Goal: Task Accomplishment & Management: Complete application form

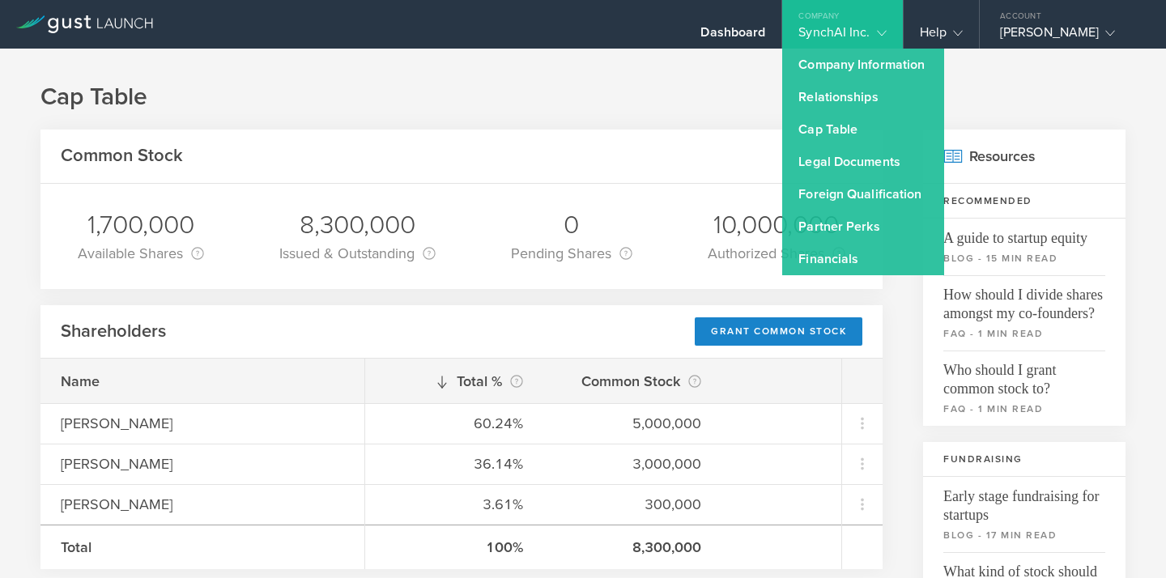
scroll to position [19, 0]
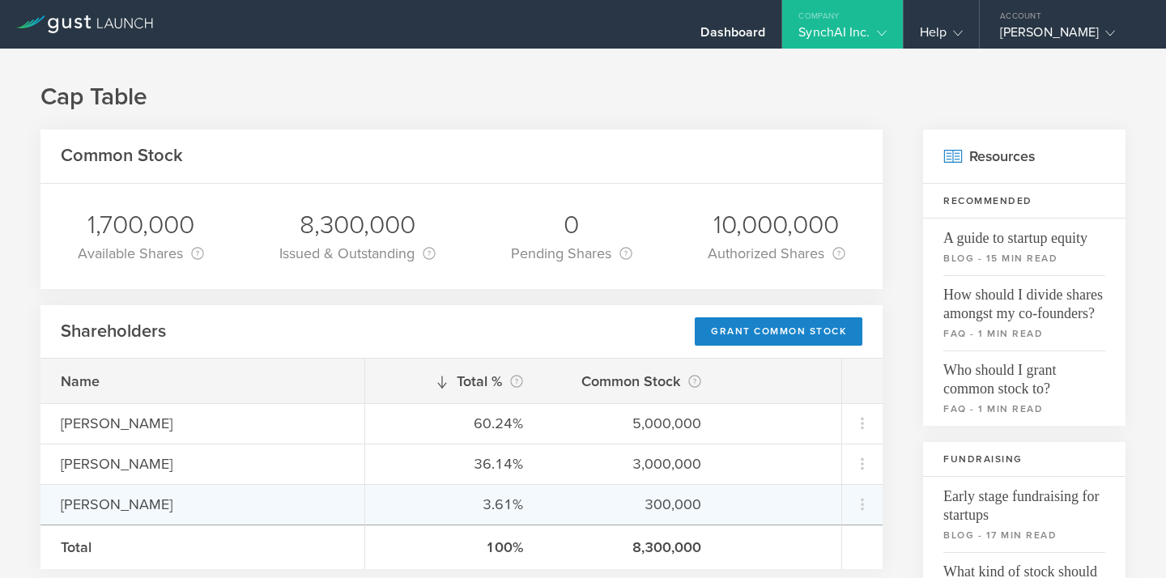
click at [110, 502] on div "[PERSON_NAME]" at bounding box center [202, 504] width 283 height 21
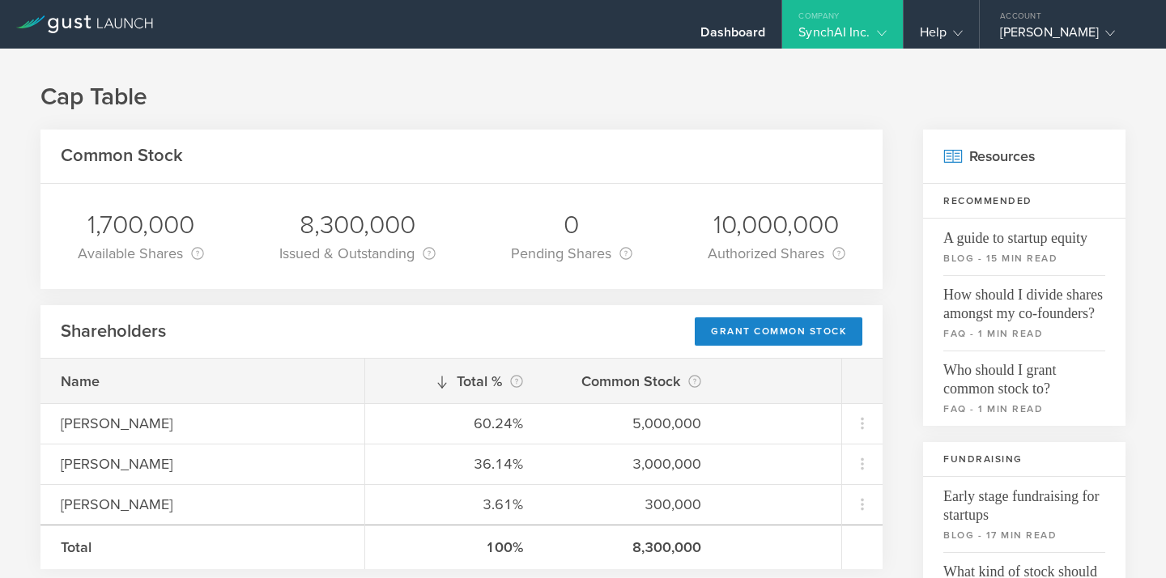
click at [891, 23] on div "Company" at bounding box center [842, 12] width 120 height 24
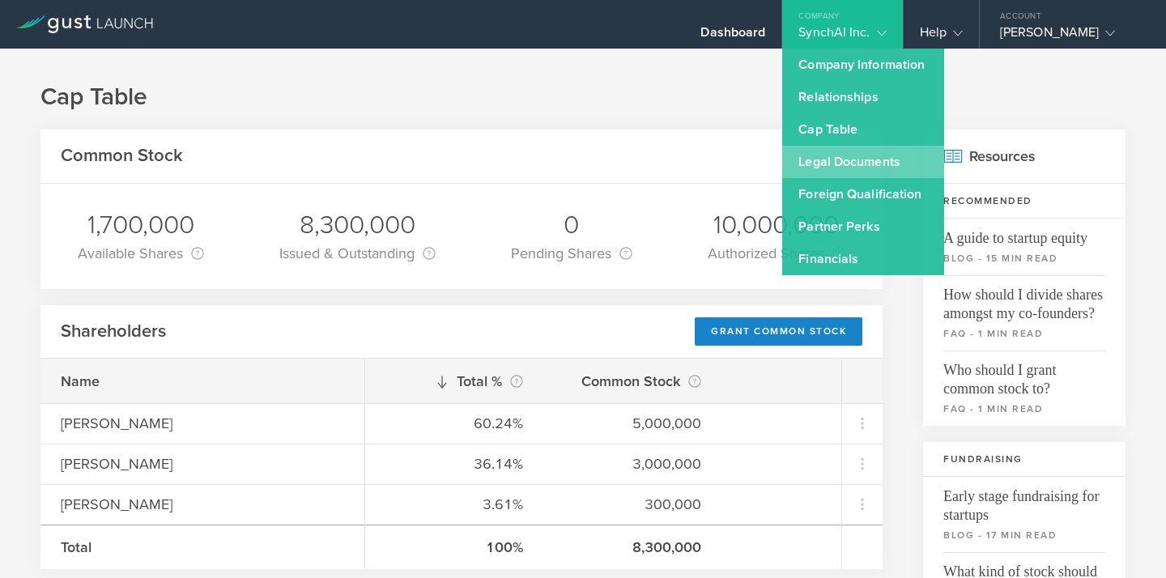
click at [863, 157] on link "Legal Documents" at bounding box center [863, 162] width 162 height 32
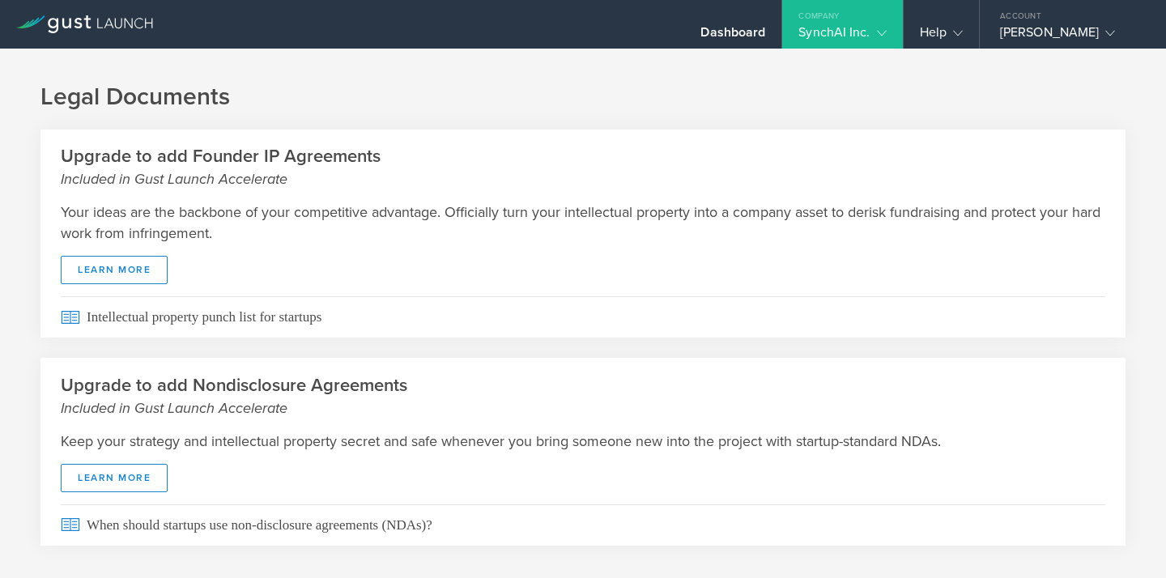
scroll to position [28, 0]
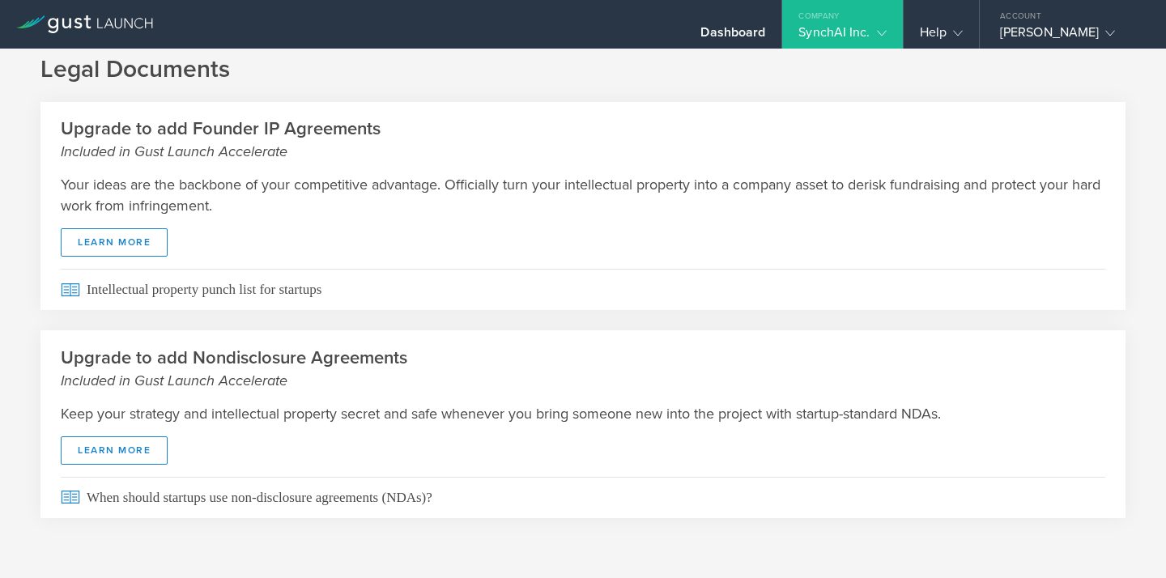
click at [844, 41] on div "SynchAI Inc." at bounding box center [842, 36] width 87 height 24
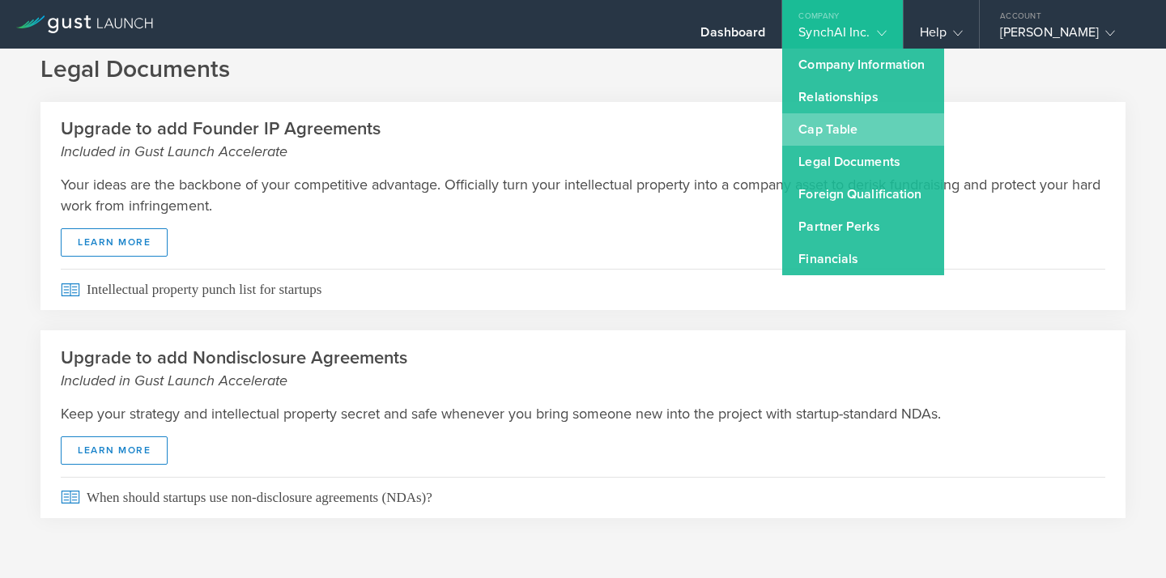
click at [837, 120] on link "Cap Table" at bounding box center [863, 129] width 162 height 32
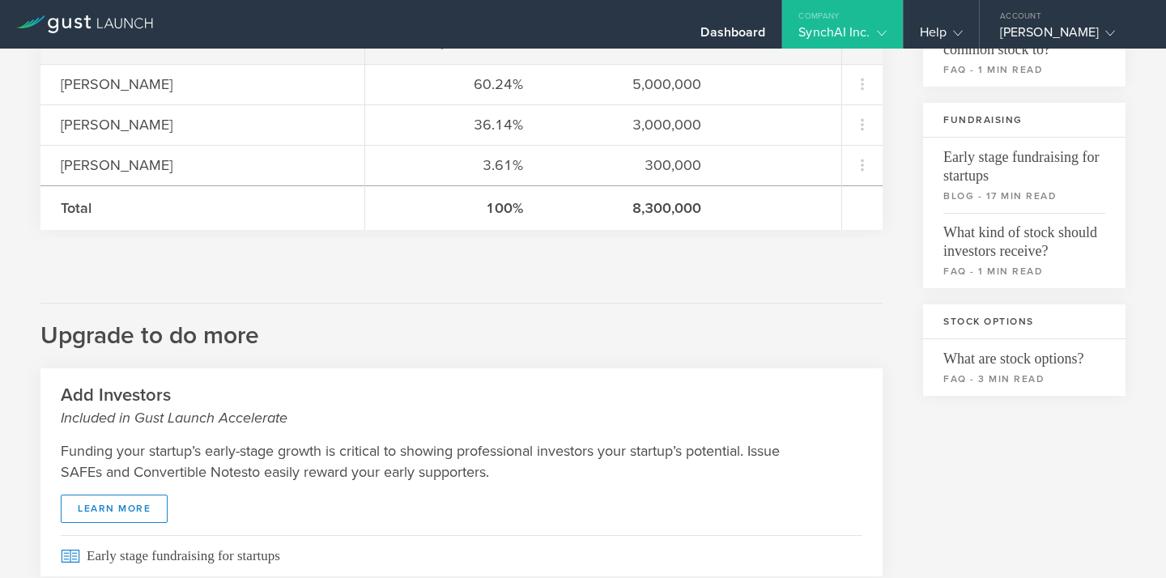
scroll to position [109, 0]
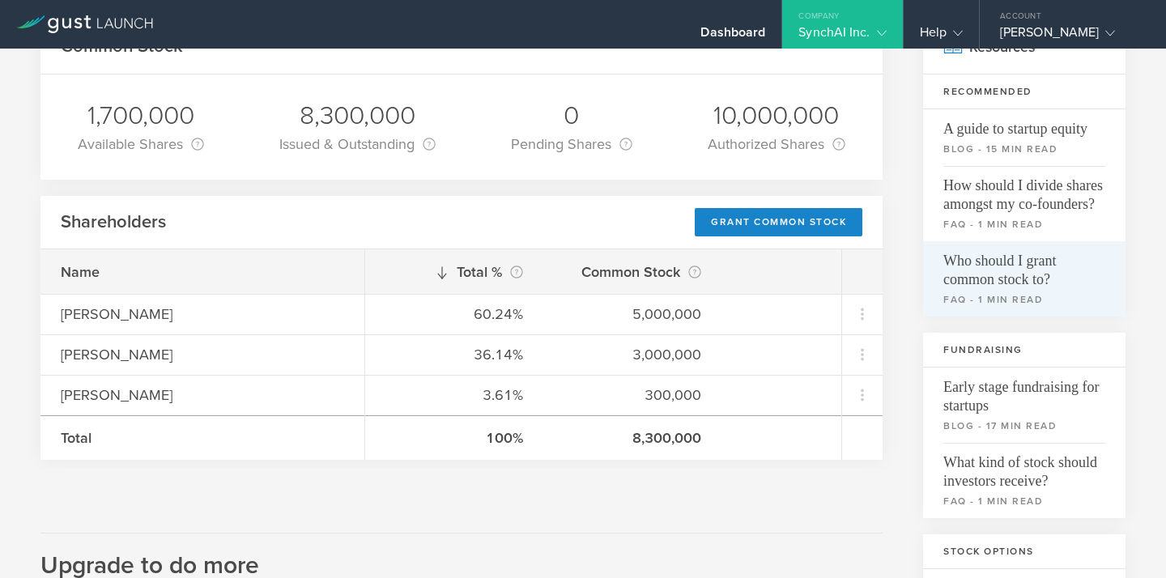
click at [991, 287] on span "Who should I grant common stock to?" at bounding box center [1025, 265] width 162 height 48
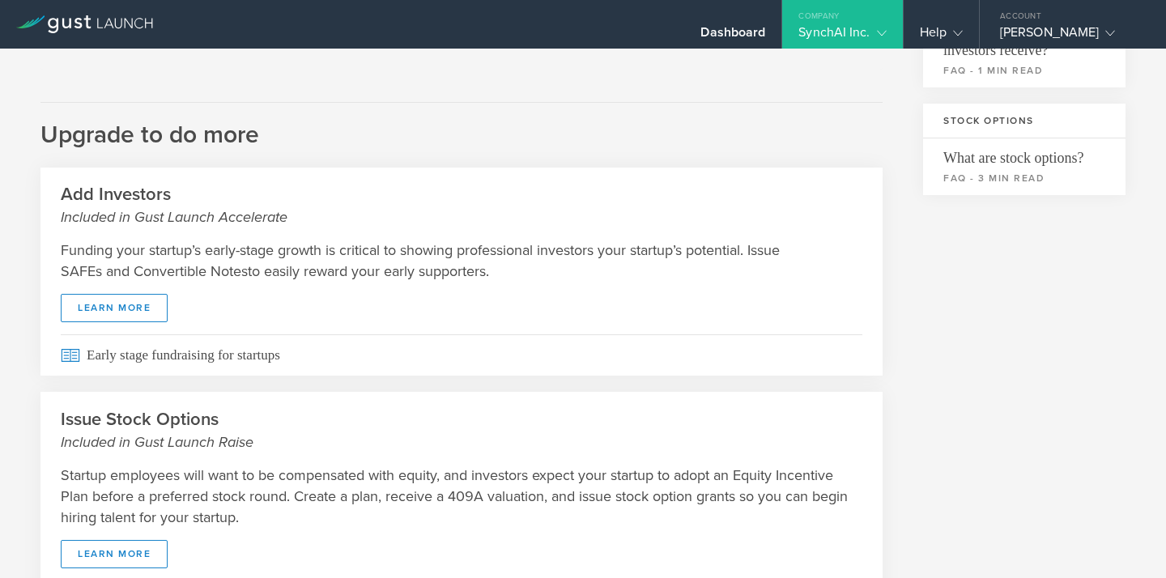
scroll to position [394, 0]
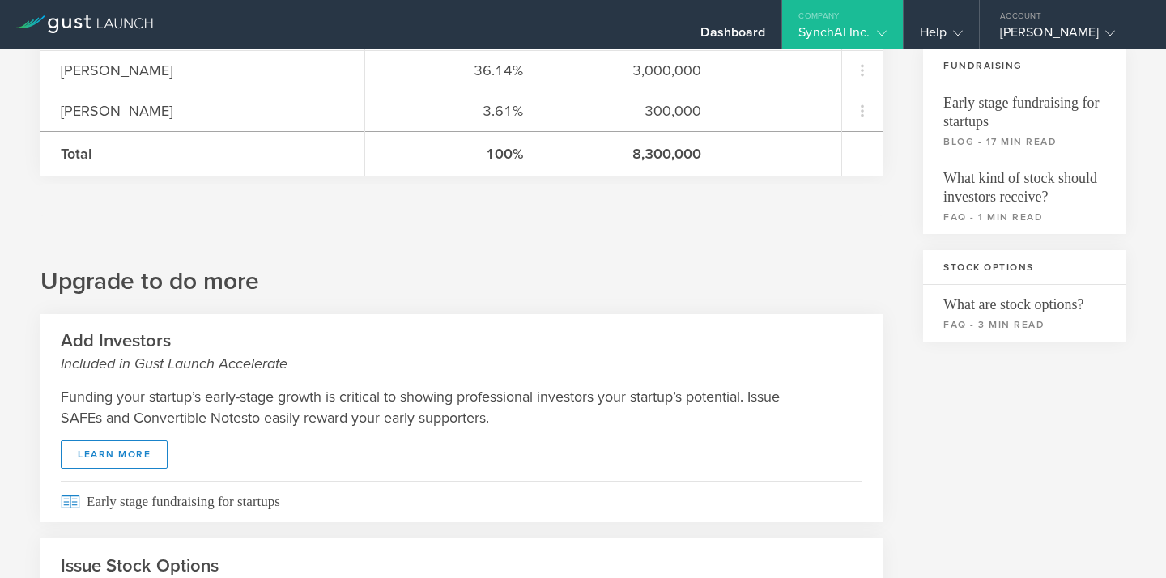
click at [867, 15] on div "Company" at bounding box center [842, 12] width 120 height 24
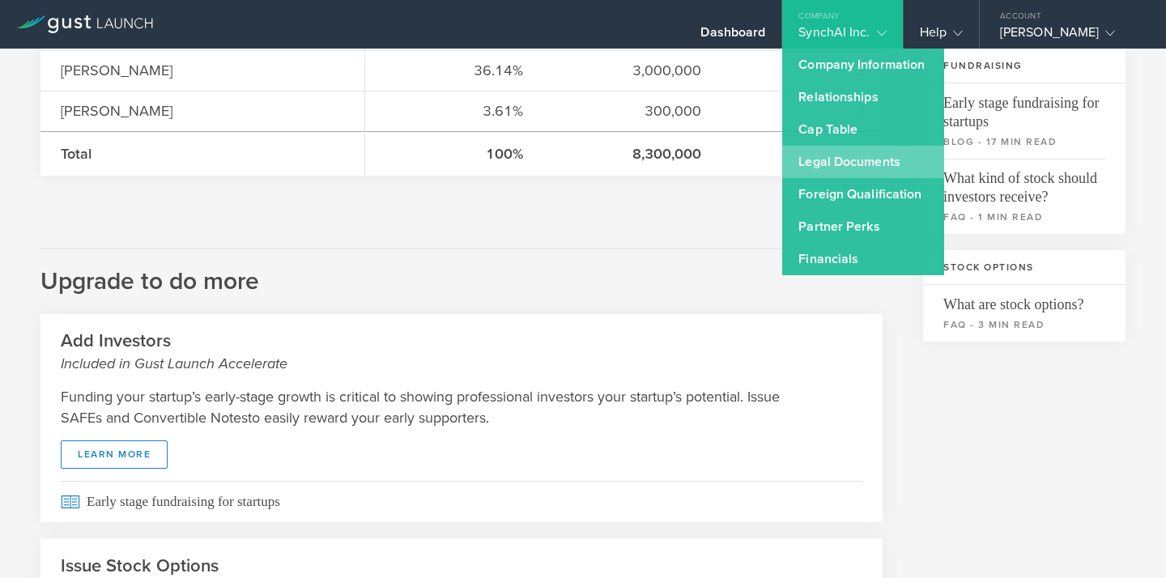
click at [846, 158] on link "Legal Documents" at bounding box center [863, 162] width 162 height 32
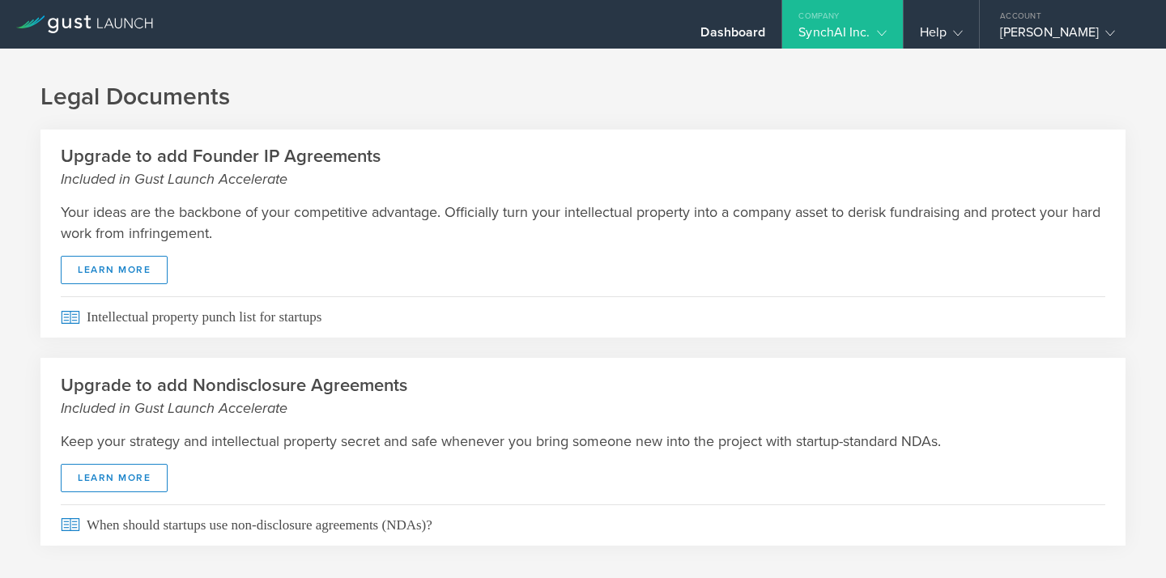
click at [839, 36] on div "SynchAI Inc." at bounding box center [842, 36] width 87 height 24
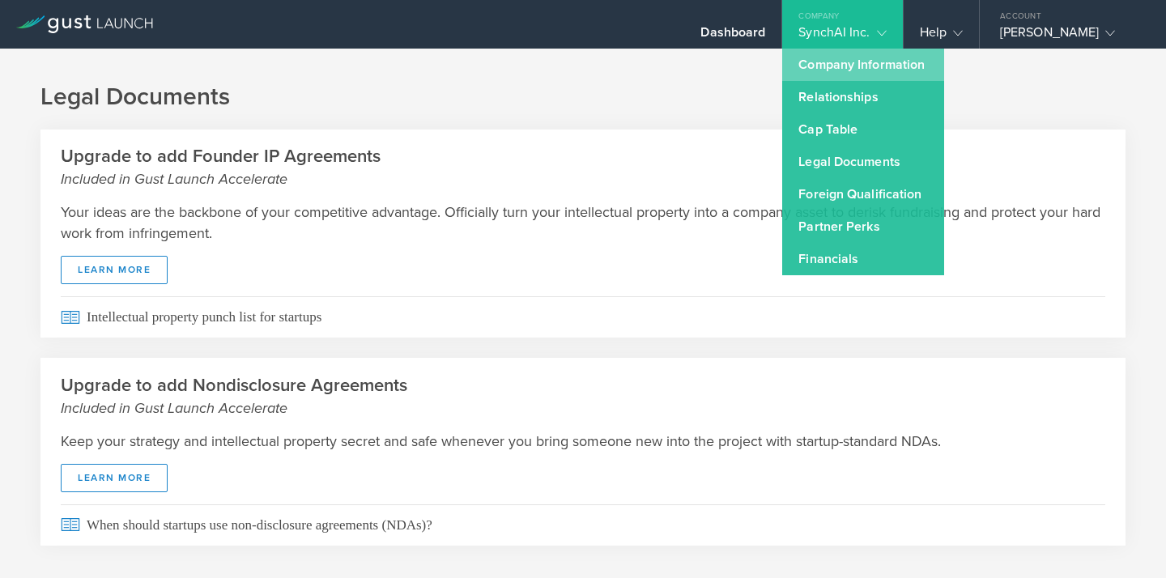
click at [841, 58] on link "Company Information" at bounding box center [863, 65] width 162 height 32
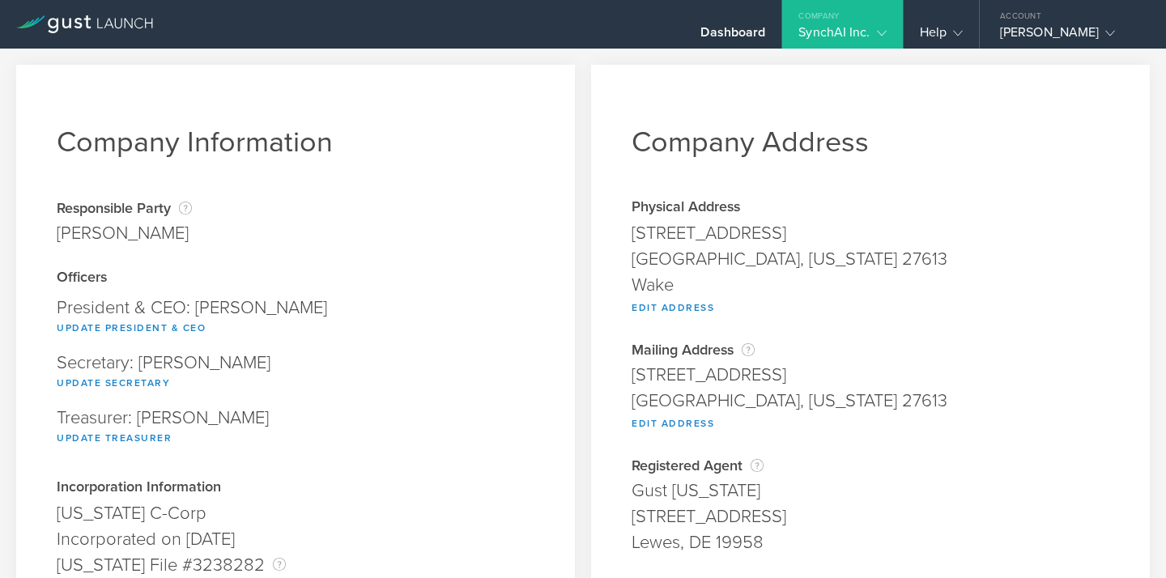
click at [827, 11] on div "Company" at bounding box center [842, 12] width 120 height 24
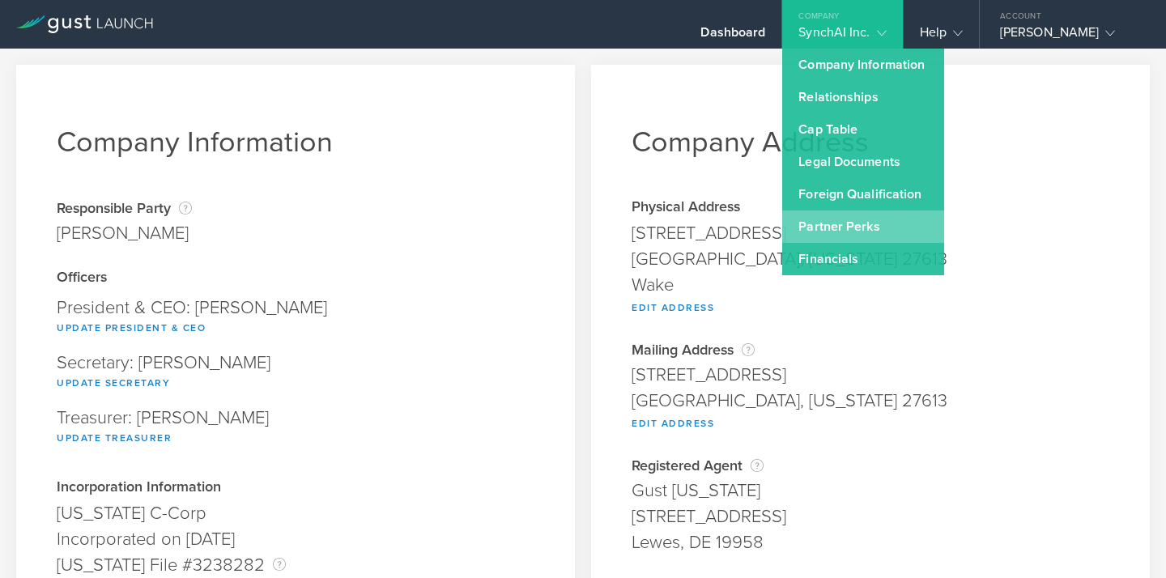
click at [850, 213] on link "Partner Perks" at bounding box center [863, 227] width 162 height 32
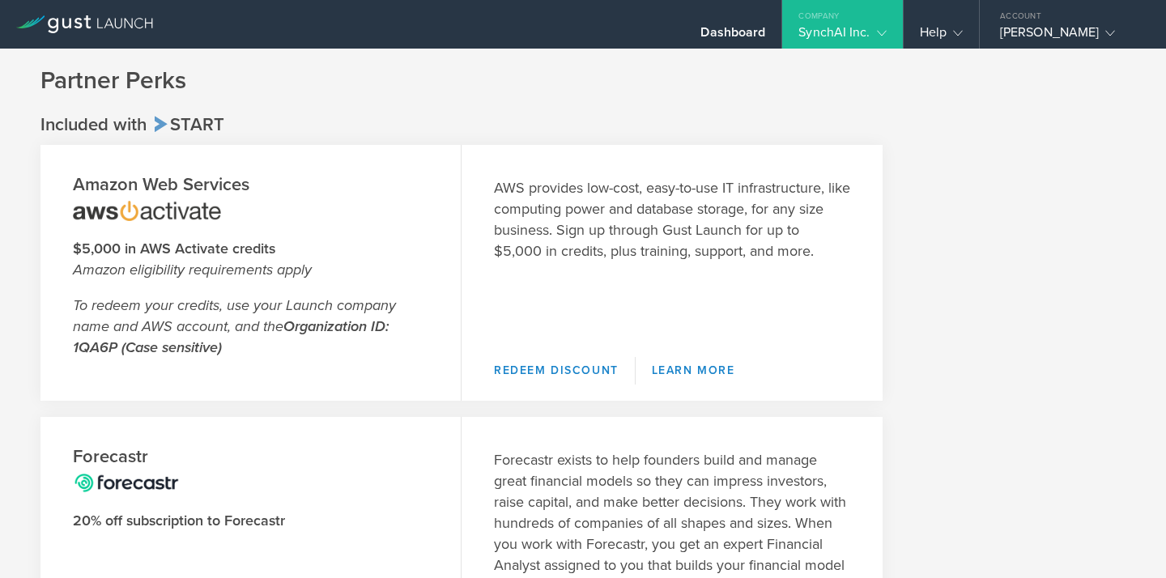
click at [853, 26] on div "SynchAI Inc." at bounding box center [842, 36] width 87 height 24
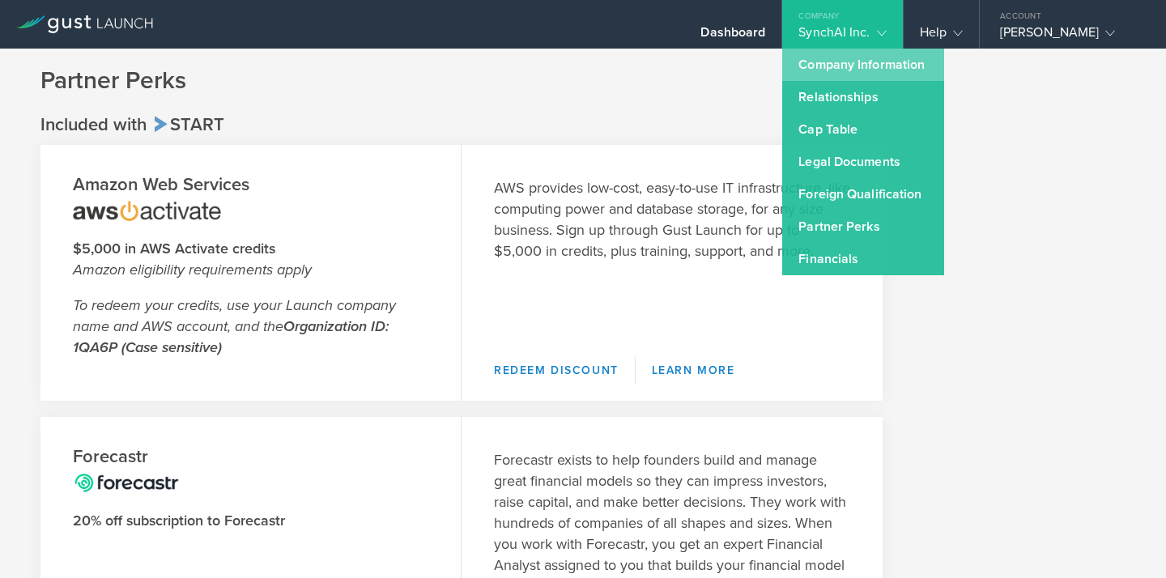
click at [864, 69] on link "Company Information" at bounding box center [863, 65] width 162 height 32
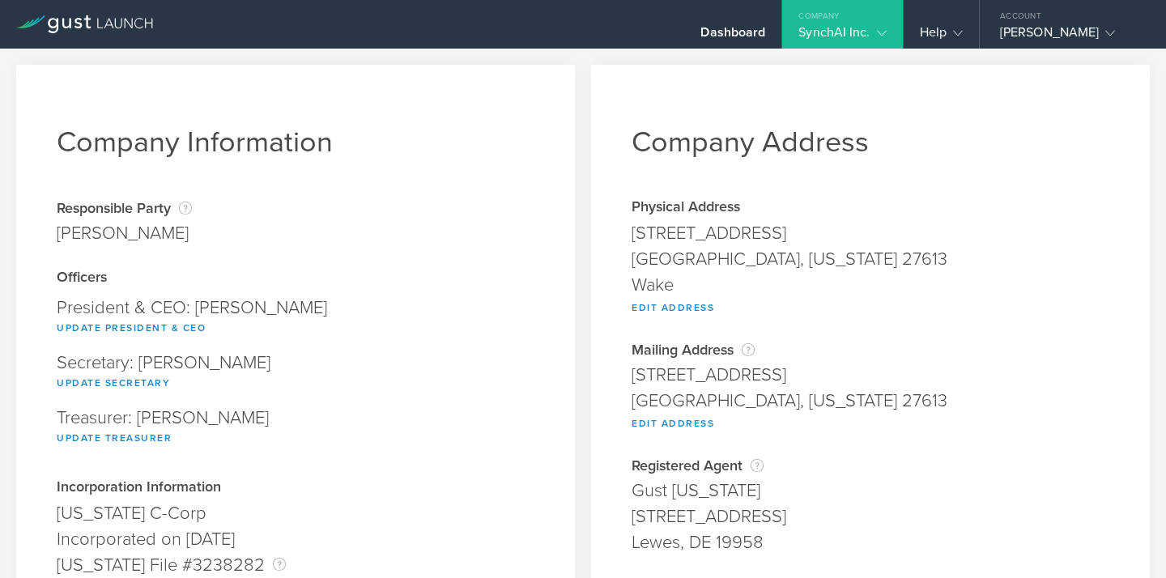
click at [853, 36] on div "SynchAI Inc." at bounding box center [842, 36] width 87 height 24
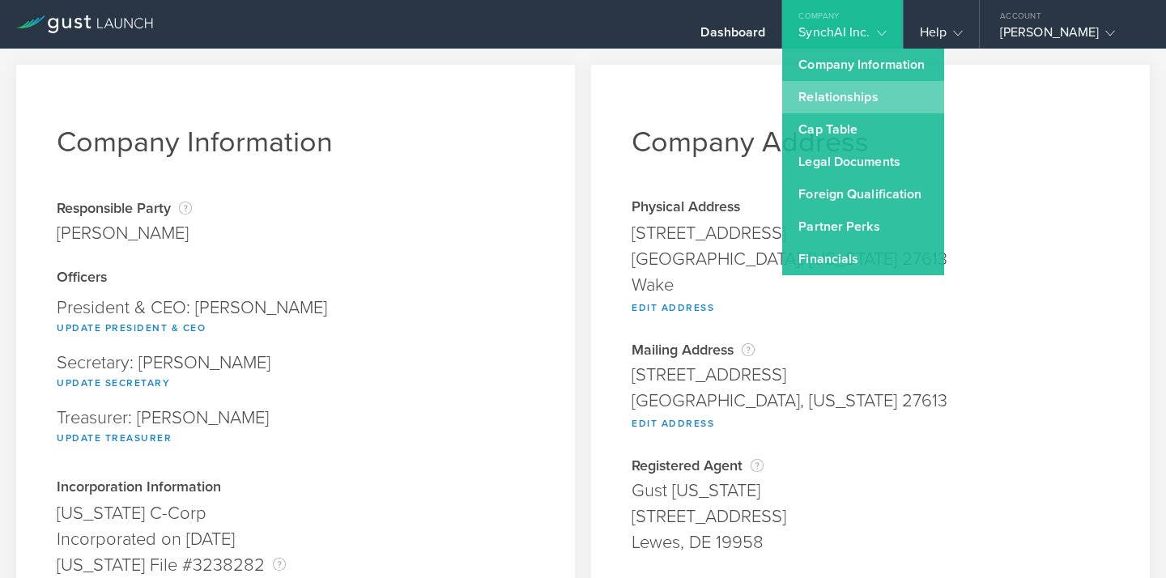
click at [854, 100] on link "Relationships" at bounding box center [863, 97] width 162 height 32
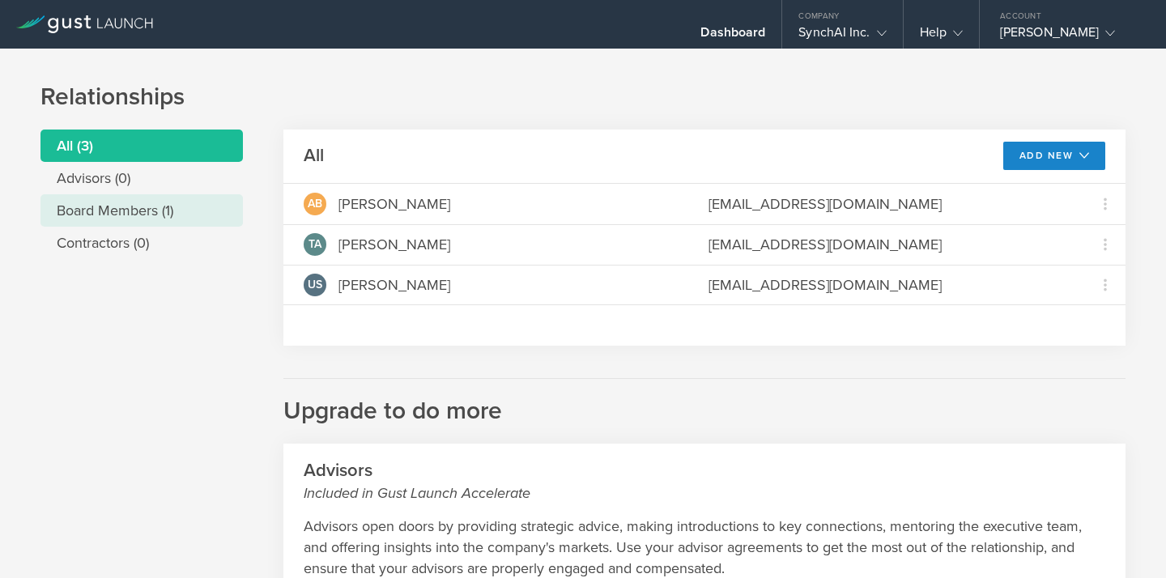
click at [138, 214] on li "Board Members (1)" at bounding box center [141, 210] width 202 height 32
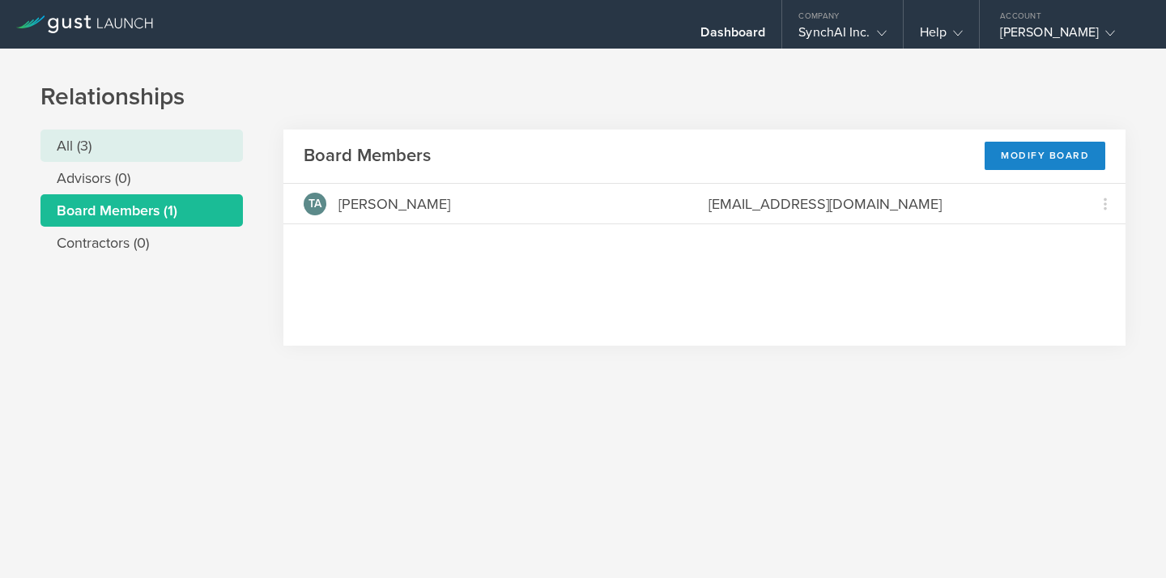
click at [117, 143] on li "All (3)" at bounding box center [141, 146] width 202 height 32
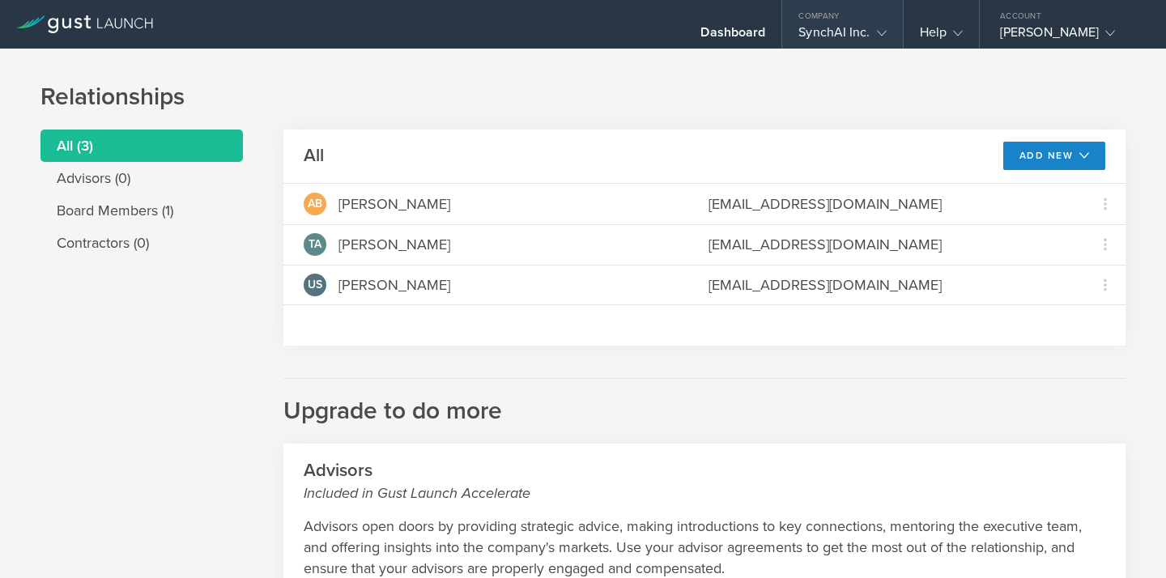
click at [874, 28] on gust-icon at bounding box center [879, 32] width 16 height 16
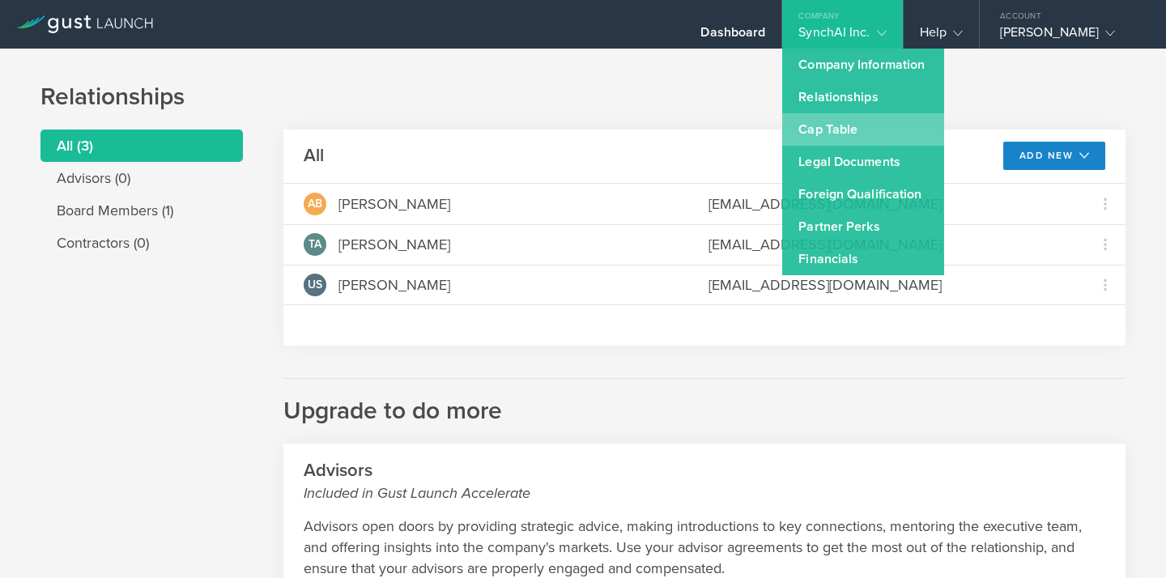
click at [874, 126] on link "Cap Table" at bounding box center [863, 129] width 162 height 32
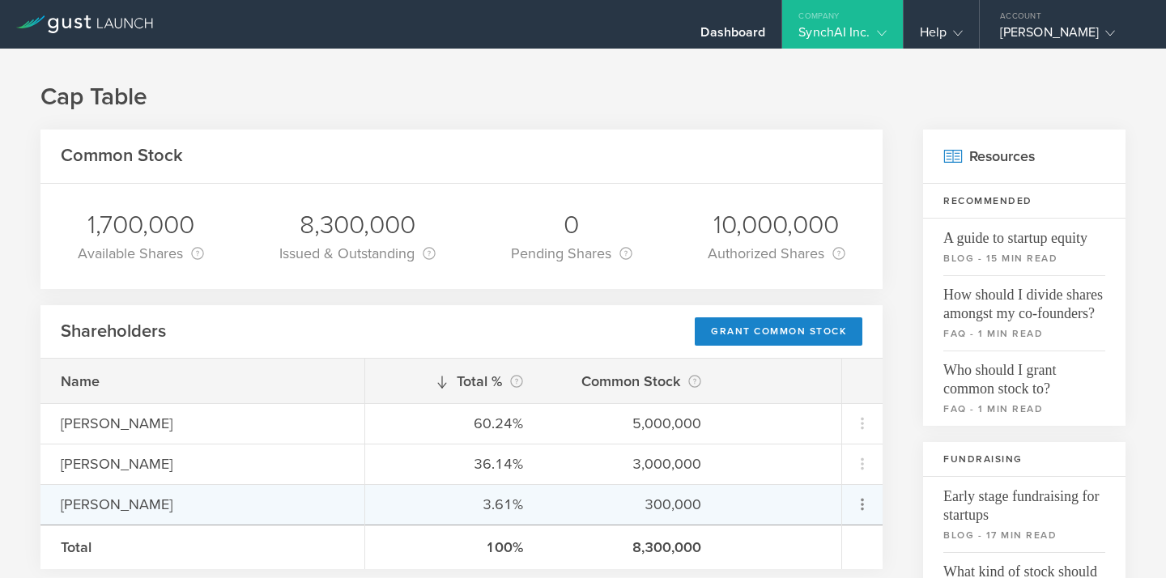
click at [867, 520] on md-menu "Grant Common Stock Repurchase stock due to termination" at bounding box center [862, 504] width 40 height 39
click at [865, 503] on icon at bounding box center [862, 504] width 19 height 19
click at [822, 490] on button "Grant Common Stock" at bounding box center [811, 502] width 143 height 32
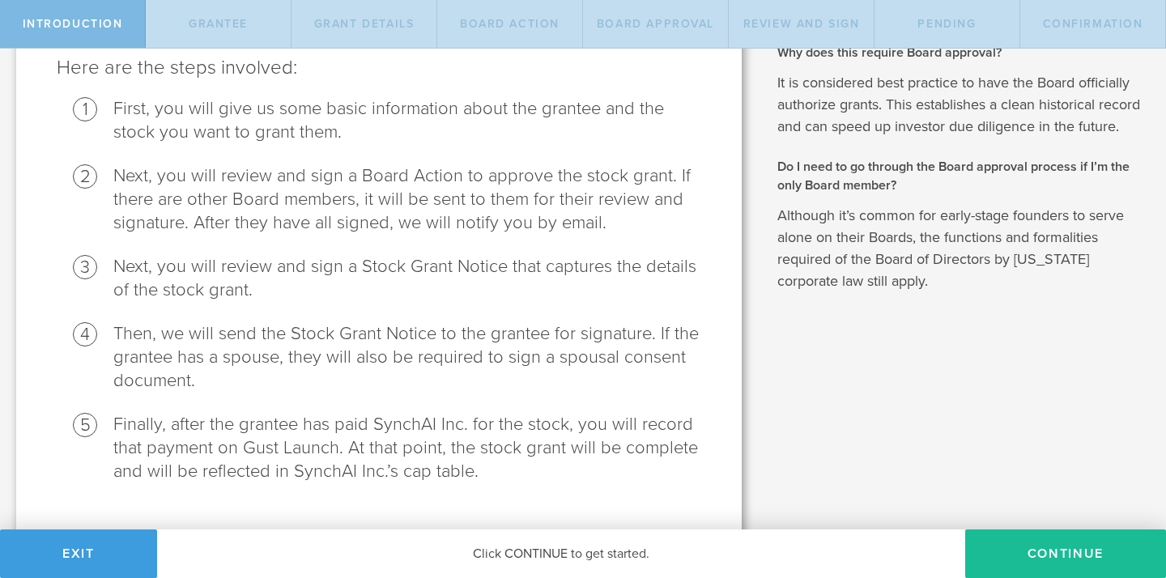
scroll to position [202, 0]
click at [1080, 544] on button "Continue" at bounding box center [1065, 554] width 201 height 49
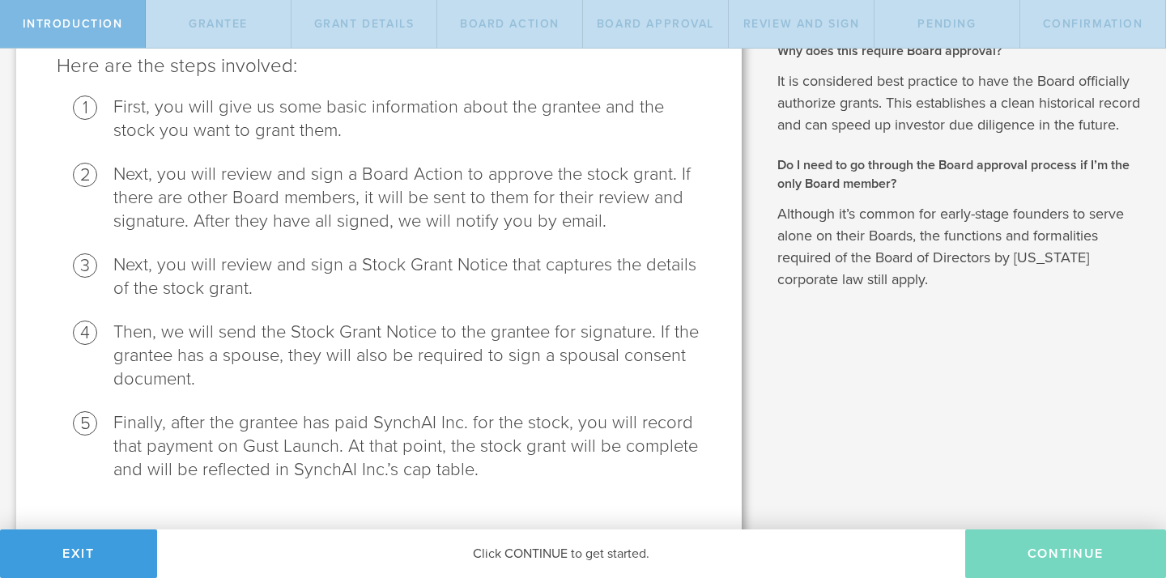
radio input "true"
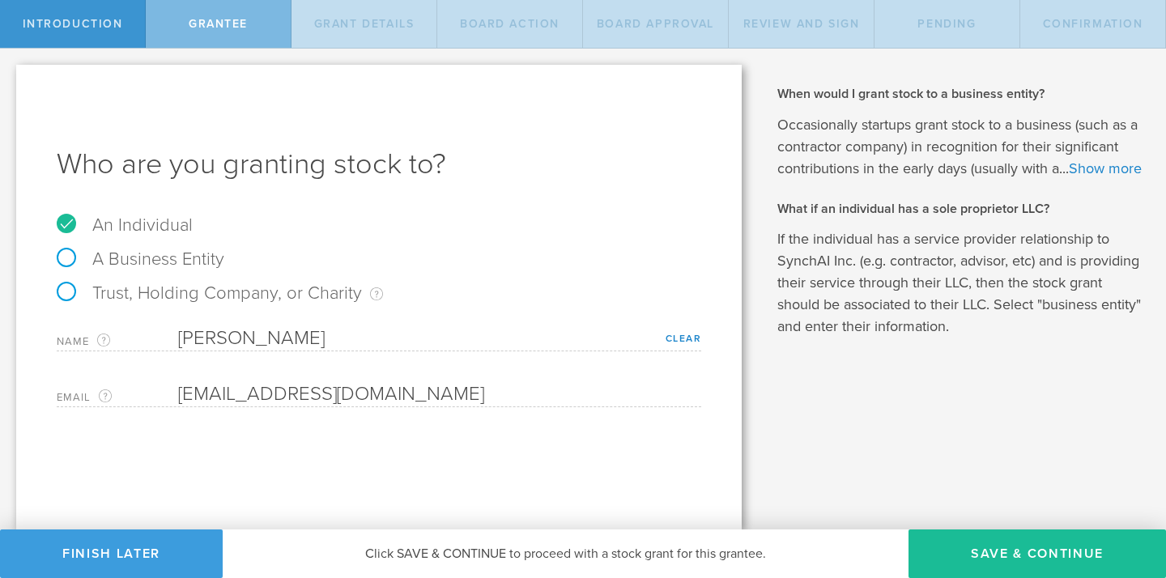
scroll to position [0, 0]
click at [993, 545] on button "Save & Continue" at bounding box center [1038, 554] width 258 height 49
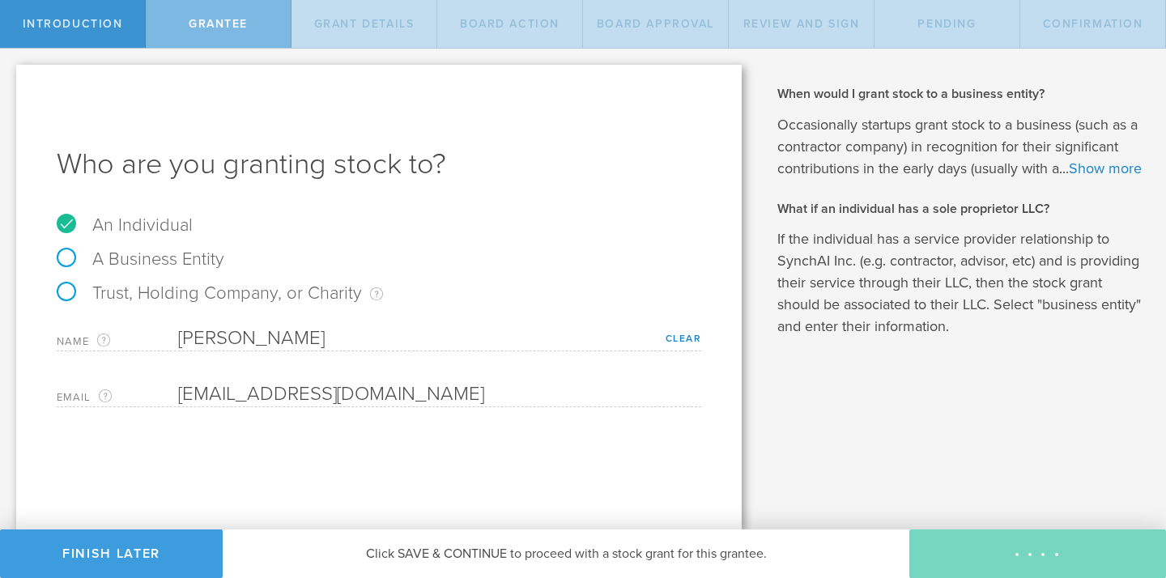
type input "48"
type input "12"
select select "none"
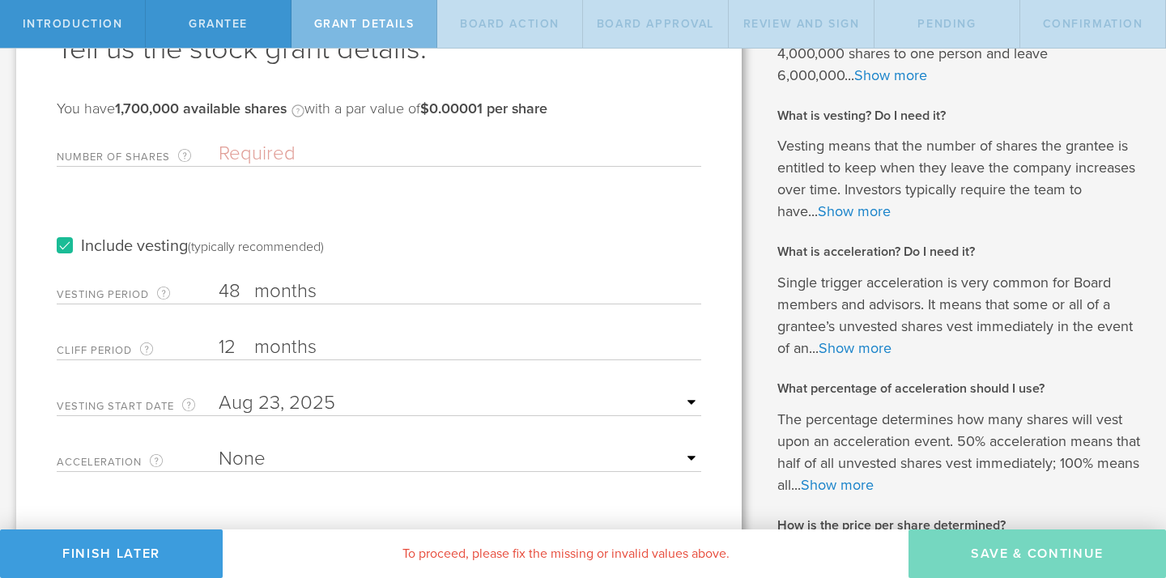
scroll to position [116, 0]
click at [226, 288] on input "48" at bounding box center [460, 291] width 483 height 24
type input "4"
type input "24"
click at [231, 341] on input "12" at bounding box center [460, 346] width 483 height 24
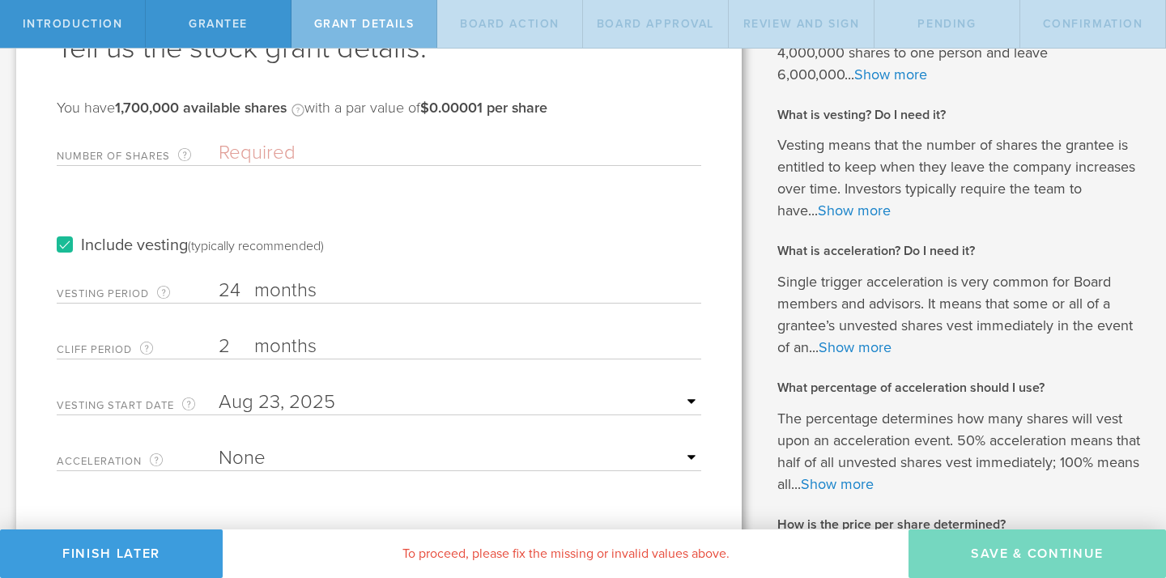
type input "2"
click at [243, 289] on input "24" at bounding box center [460, 291] width 483 height 24
type input "2"
type input "18"
click at [318, 445] on div "Acceleration The way the vesting schedule is affected by a future change of com…" at bounding box center [379, 454] width 645 height 33
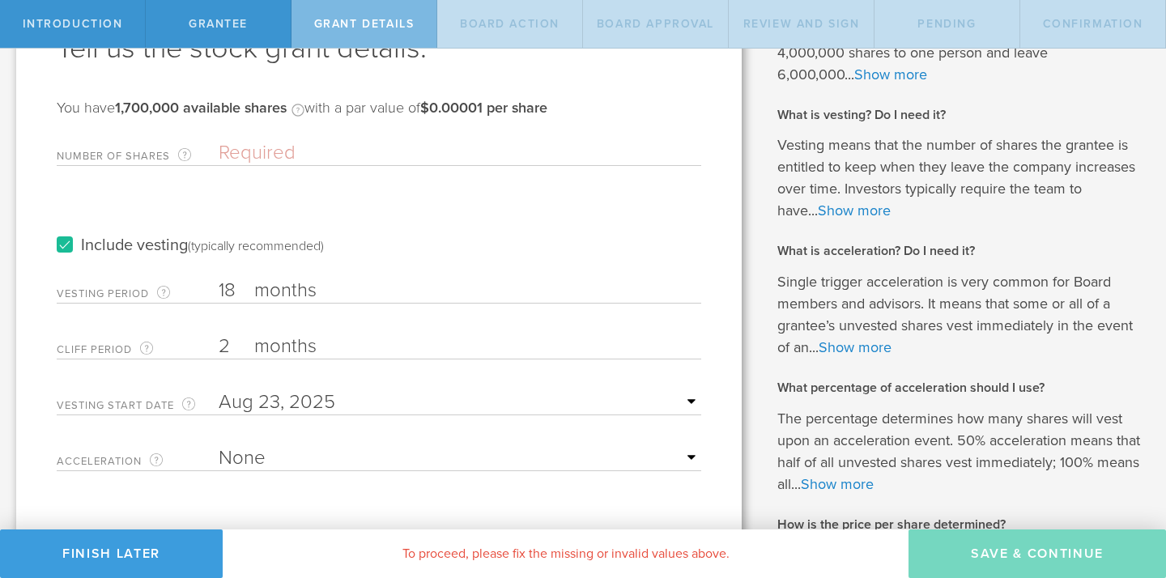
click at [313, 460] on select "None Single Trigger Double Trigger" at bounding box center [460, 458] width 483 height 24
click at [219, 446] on select "None Single Trigger Double Trigger" at bounding box center [460, 458] width 483 height 24
click at [288, 509] on div "Tell us the stock grant details. You have 1,700,000 available shares Available …" at bounding box center [379, 338] width 726 height 778
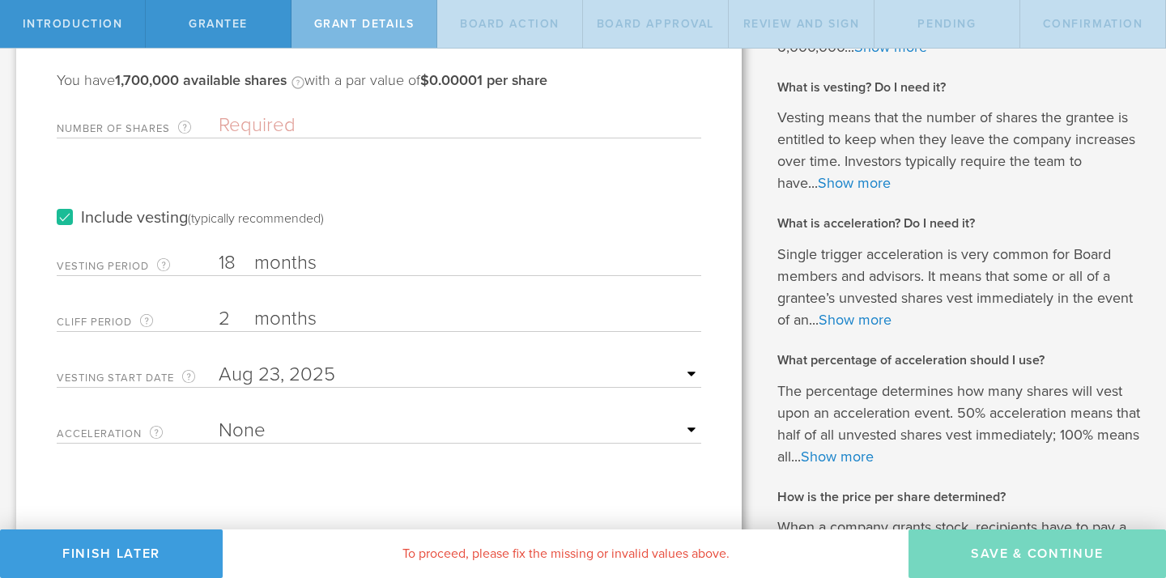
scroll to position [143, 0]
click at [308, 121] on input "Number of Shares The total amount of stock the company is granting to this reci…" at bounding box center [460, 126] width 483 height 24
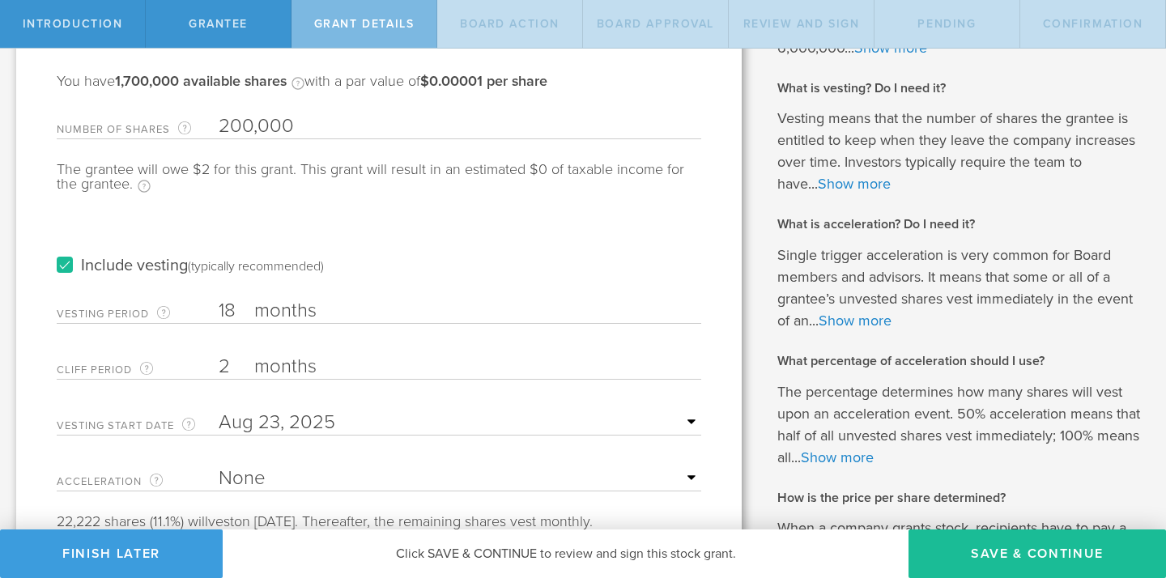
type input "200,000"
click at [500, 224] on div "Include vesting (typically recommended)" at bounding box center [379, 250] width 645 height 82
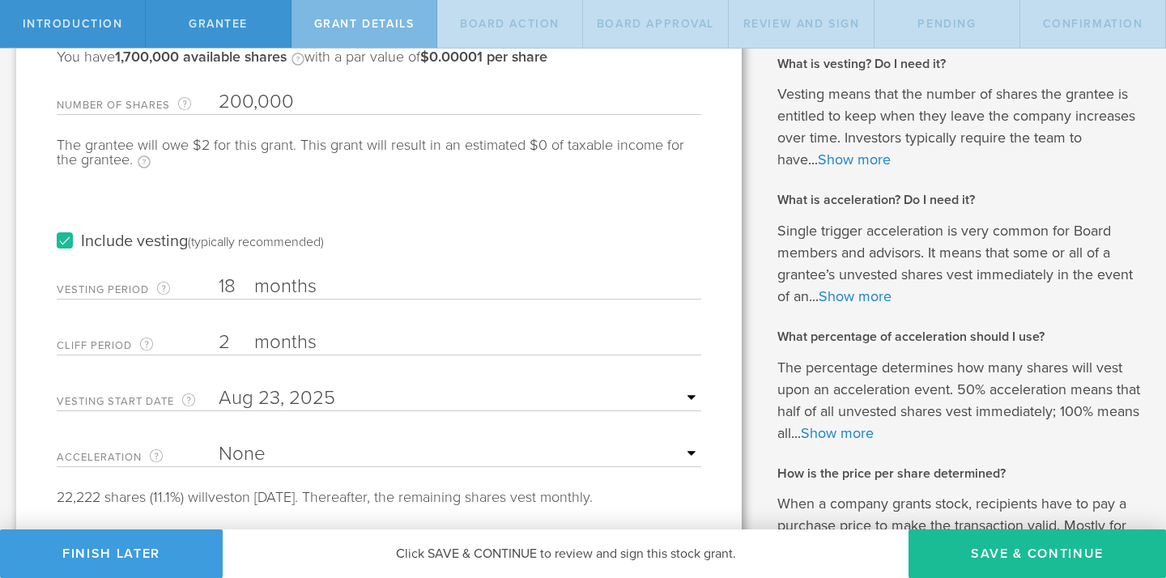
scroll to position [173, 0]
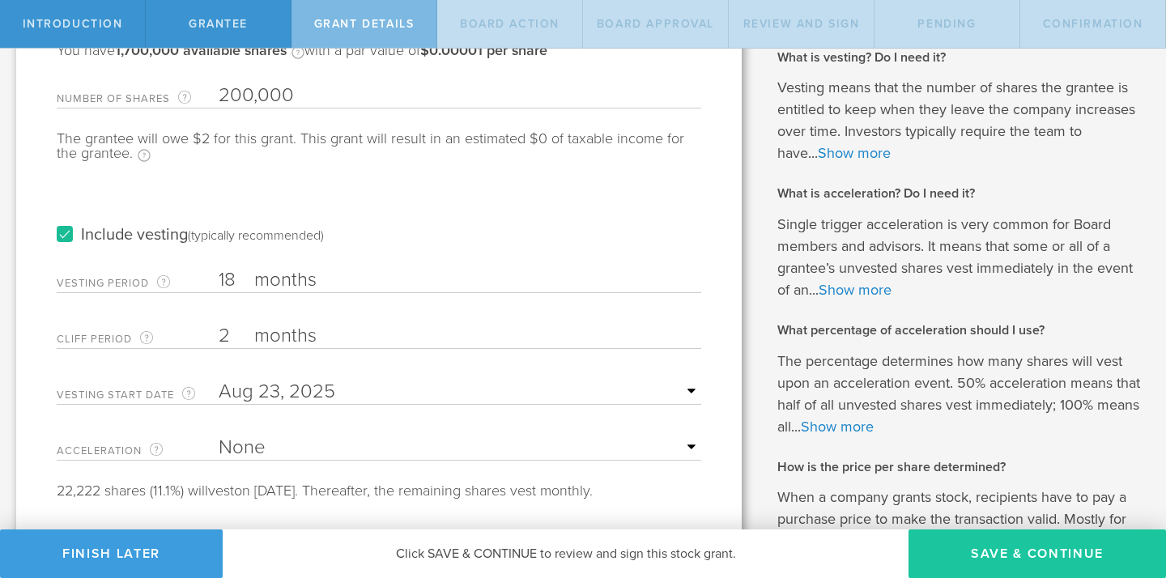
click at [1012, 541] on button "Save & Continue" at bounding box center [1038, 554] width 258 height 49
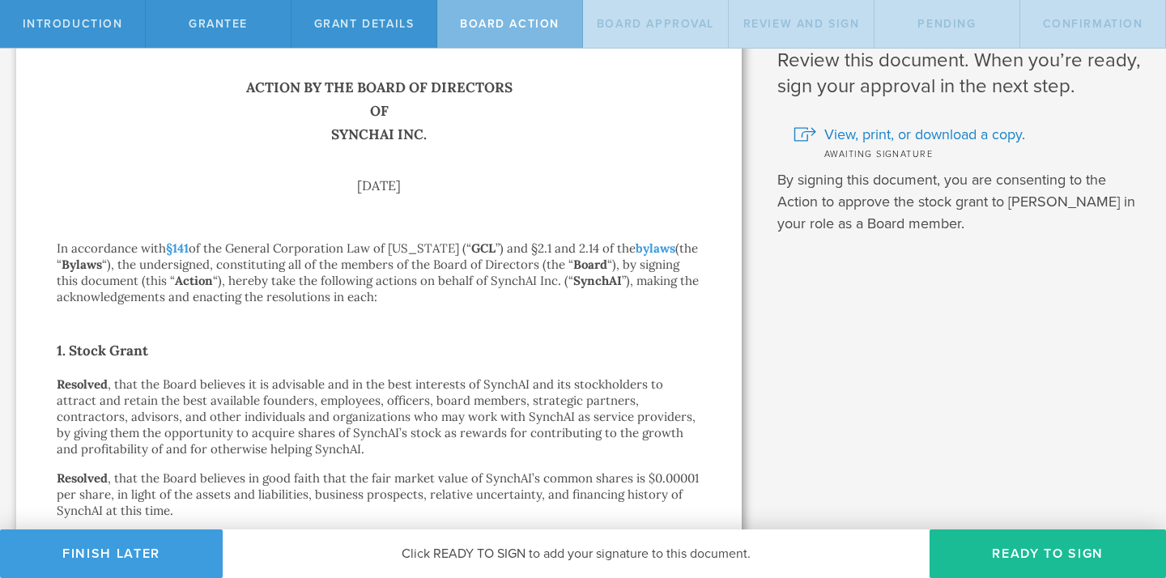
scroll to position [0, 0]
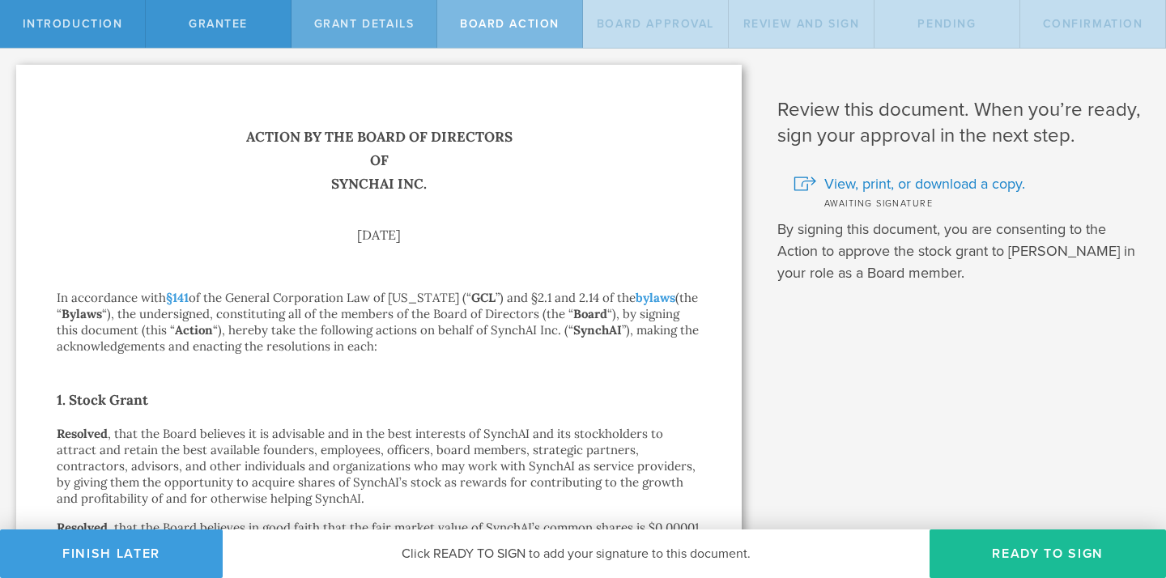
click at [359, 20] on span "Grant Details" at bounding box center [364, 24] width 100 height 14
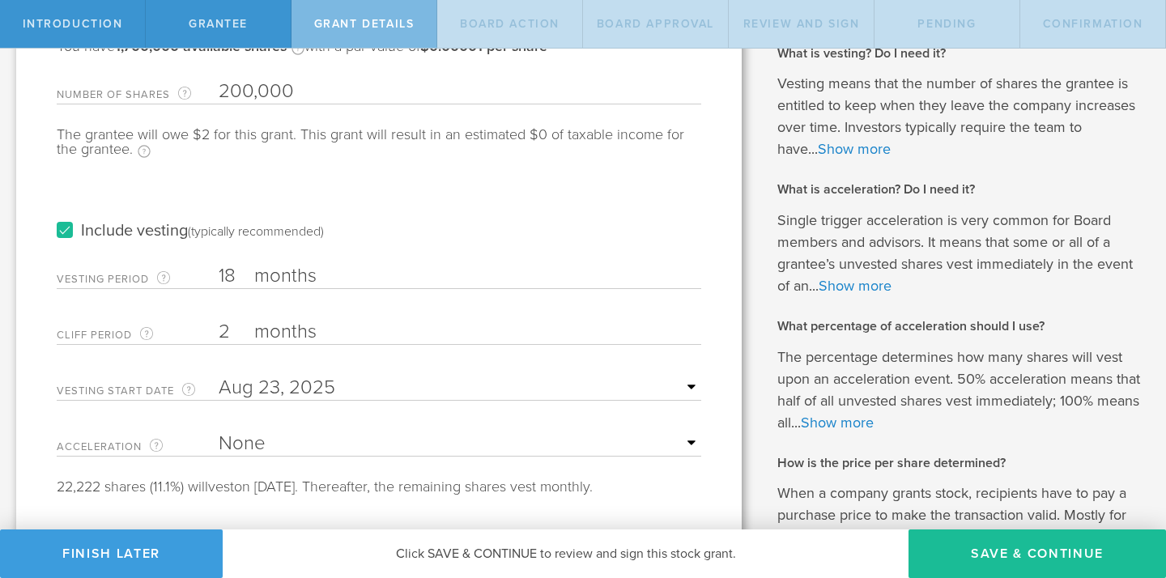
scroll to position [178, 0]
click at [231, 334] on input "2" at bounding box center [460, 331] width 483 height 24
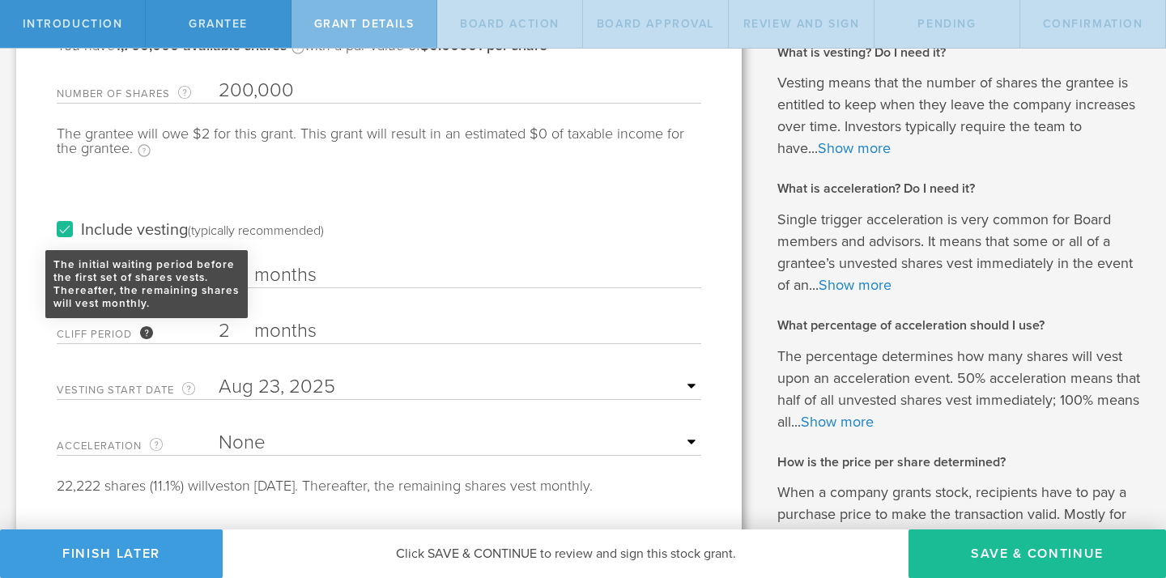
click at [149, 333] on div "The initial waiting period before the first set of shares vests. Thereafter, th…" at bounding box center [146, 332] width 13 height 13
click at [219, 333] on input "2" at bounding box center [460, 331] width 483 height 24
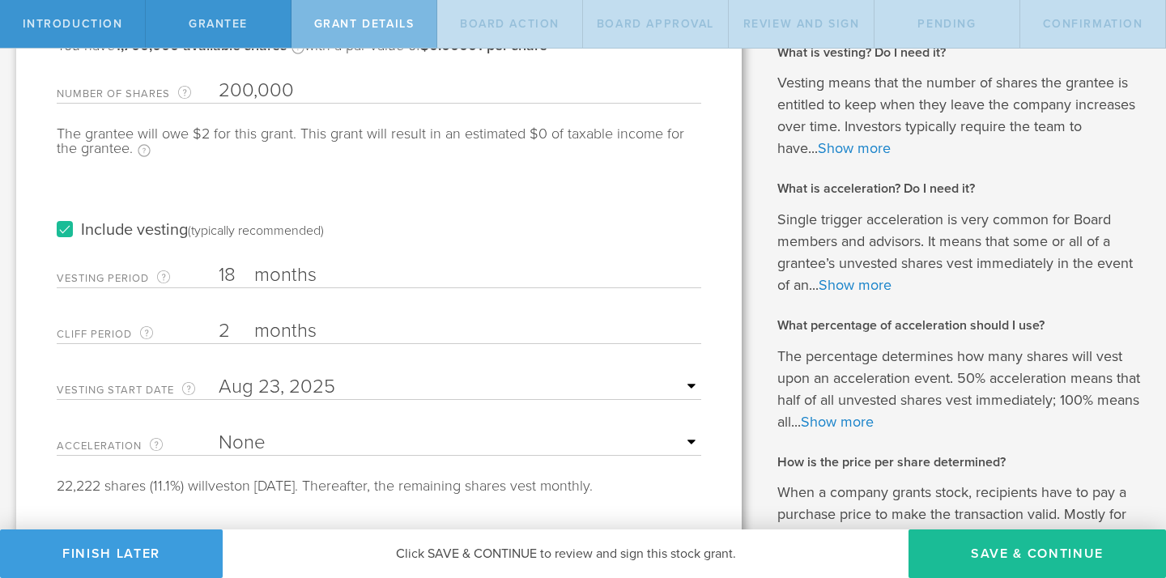
click at [298, 329] on label "months" at bounding box center [335, 333] width 162 height 28
click at [298, 329] on input "2" at bounding box center [460, 331] width 483 height 24
click at [298, 329] on label "months" at bounding box center [335, 333] width 162 height 28
click at [298, 329] on input "2" at bounding box center [460, 331] width 483 height 24
click at [230, 334] on input "2" at bounding box center [460, 331] width 483 height 24
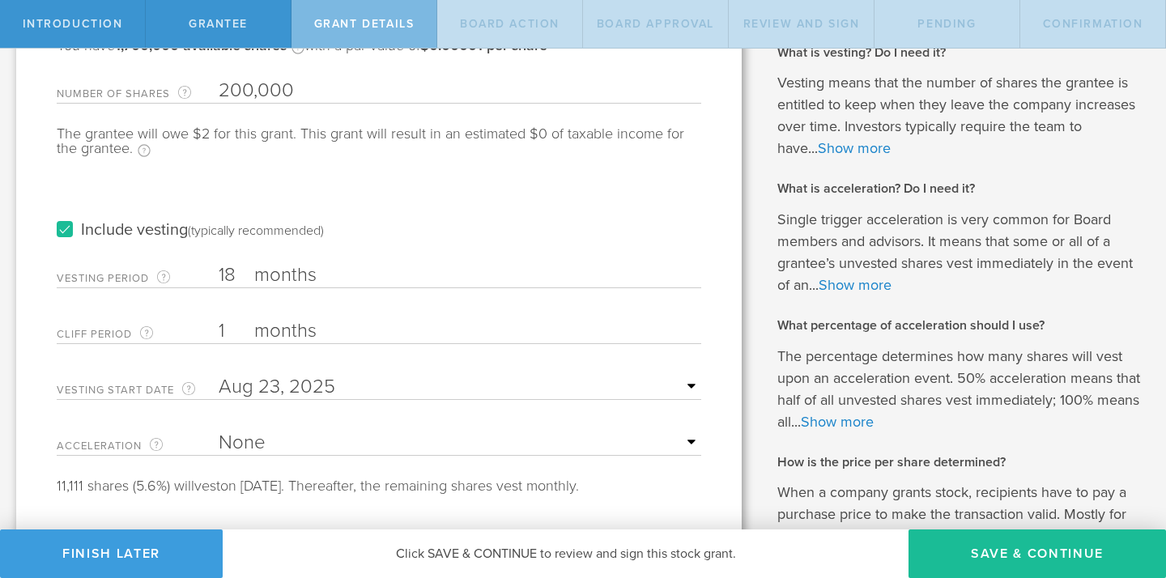
type input "1"
click at [33, 386] on div "Tell us the stock grant details. You have 1,700,000 available shares Available …" at bounding box center [379, 276] width 726 height 778
click at [1035, 560] on button "Save & Continue" at bounding box center [1038, 554] width 258 height 49
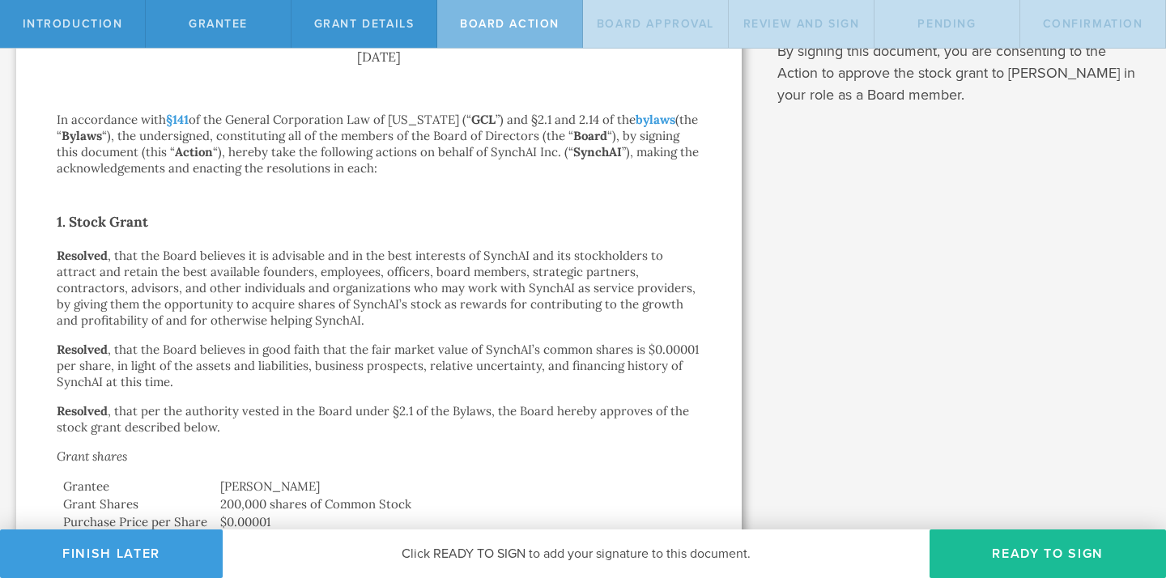
scroll to position [0, 0]
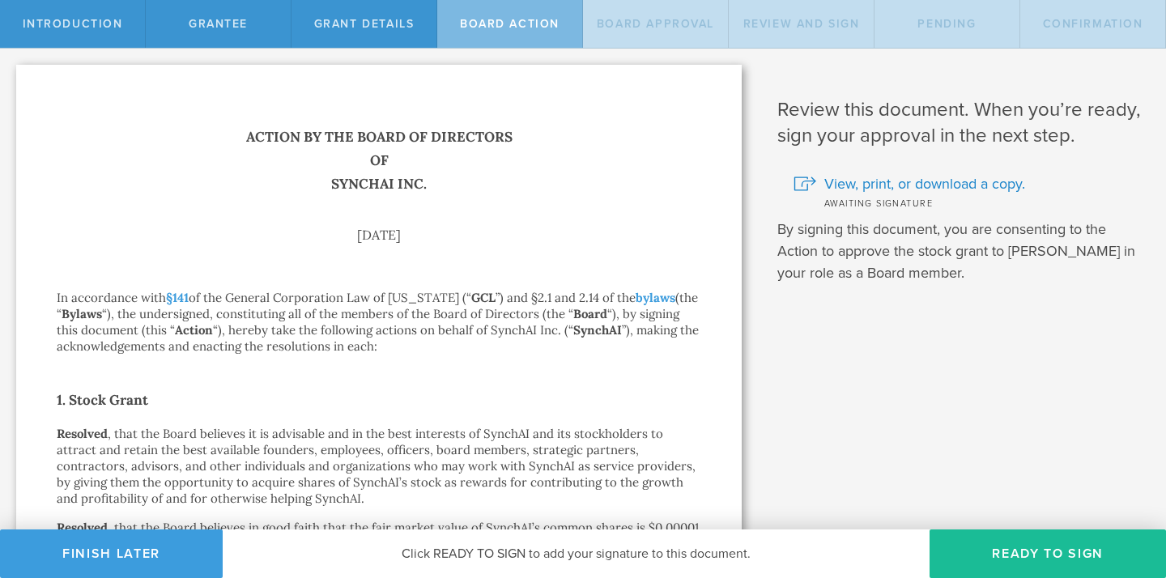
click at [1035, 560] on button "Ready to Sign" at bounding box center [1048, 554] width 236 height 49
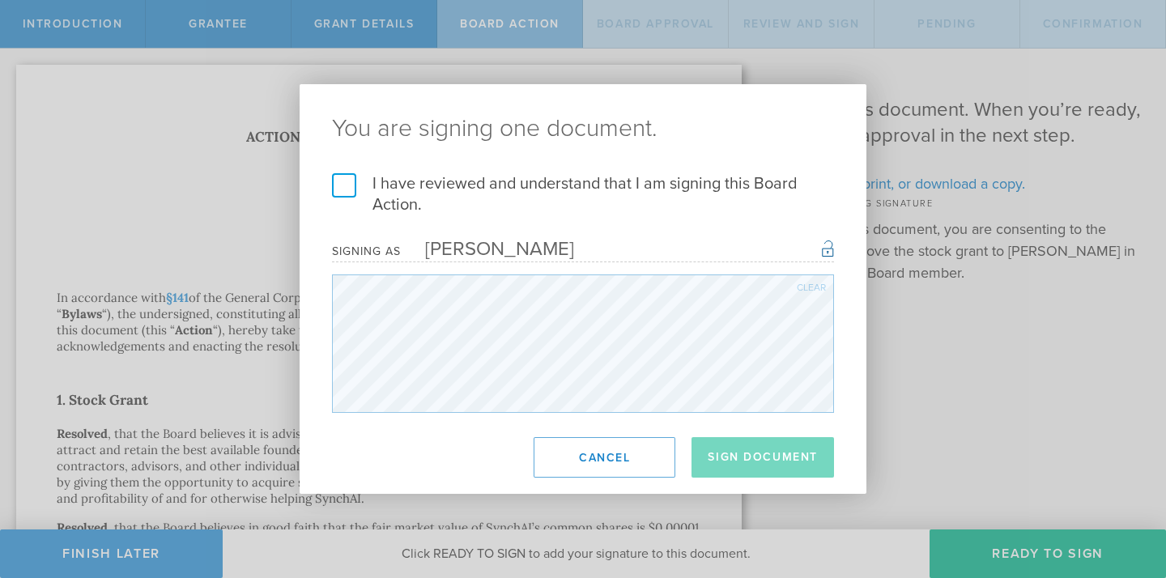
click at [347, 188] on label "I have reviewed and understand that I am signing this Board Action." at bounding box center [583, 194] width 502 height 42
click at [0, 0] on input "I have reviewed and understand that I am signing this Board Action." at bounding box center [0, 0] width 0 height 0
click at [772, 462] on button "Sign Document" at bounding box center [763, 457] width 143 height 40
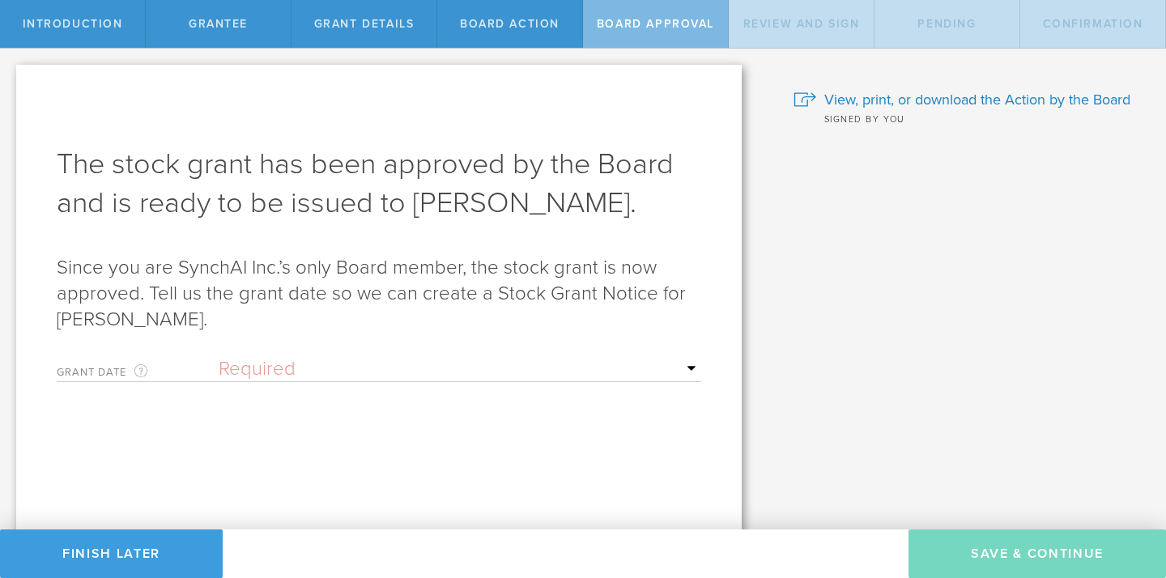
click at [300, 364] on select "Required Upon grantee's signature A specific date" at bounding box center [460, 369] width 483 height 24
select select "uponGranteeSignature"
click at [219, 357] on select "Required Upon grantee's signature A specific date" at bounding box center [460, 369] width 483 height 24
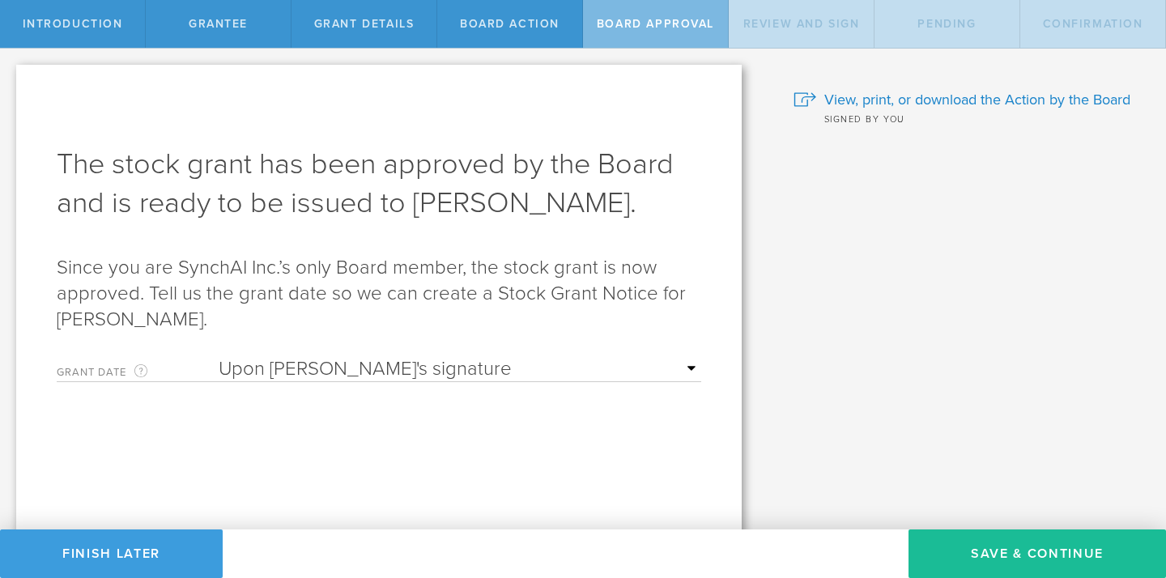
click at [382, 449] on form "Grant Date This is the date on which the recipient is granted the stock. This d…" at bounding box center [379, 458] width 645 height 218
click at [978, 549] on button "Save & Continue" at bounding box center [1038, 554] width 258 height 49
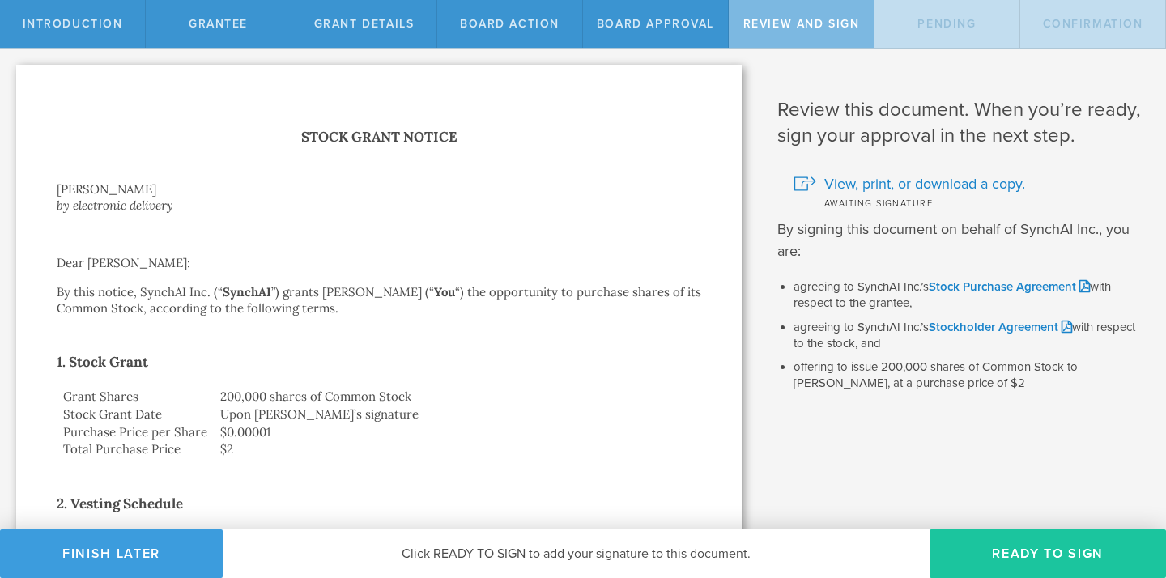
click at [1067, 555] on button "Ready to Sign" at bounding box center [1048, 554] width 236 height 49
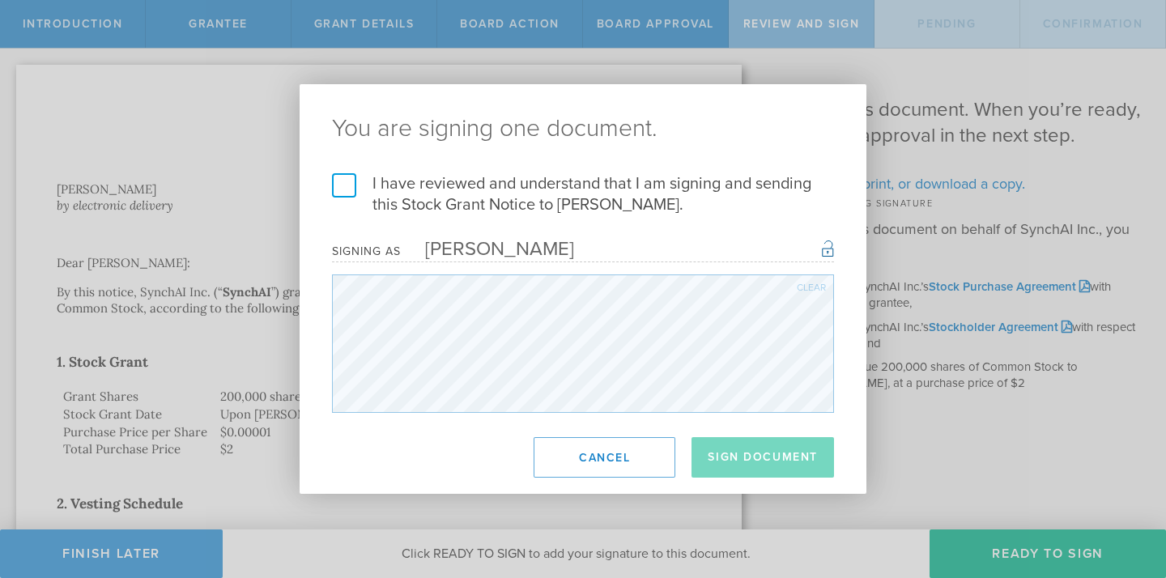
click at [342, 191] on label "I have reviewed and understand that I am signing and sending this Stock Grant N…" at bounding box center [583, 194] width 502 height 42
click at [0, 0] on input "I have reviewed and understand that I am signing and sending this Stock Grant N…" at bounding box center [0, 0] width 0 height 0
click at [816, 471] on button "Sign Document" at bounding box center [763, 457] width 143 height 40
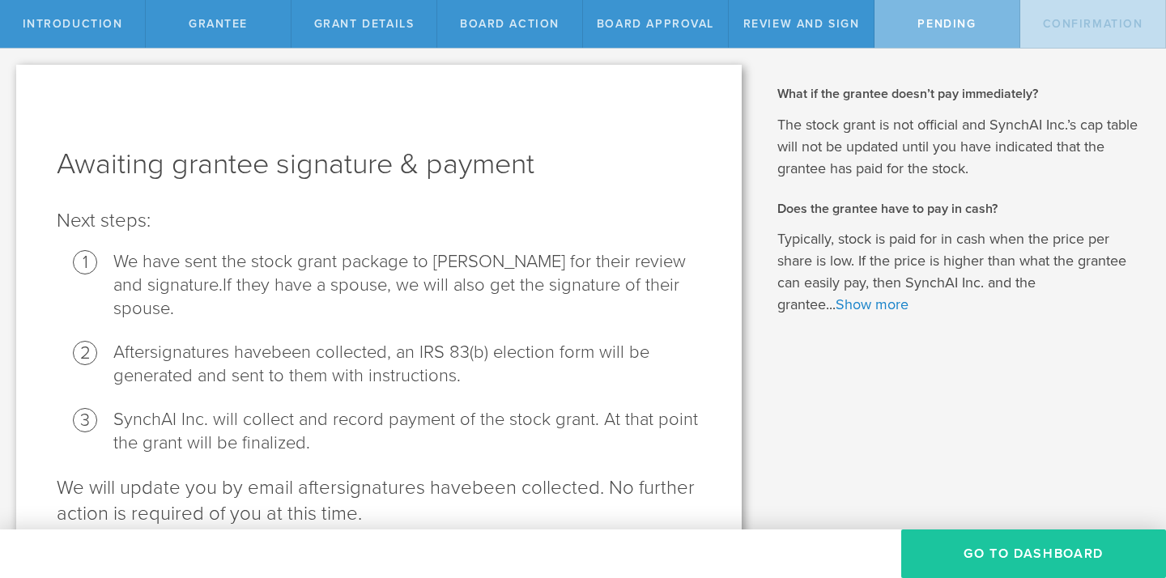
click at [979, 543] on button "Go To Dashboard" at bounding box center [1033, 554] width 265 height 49
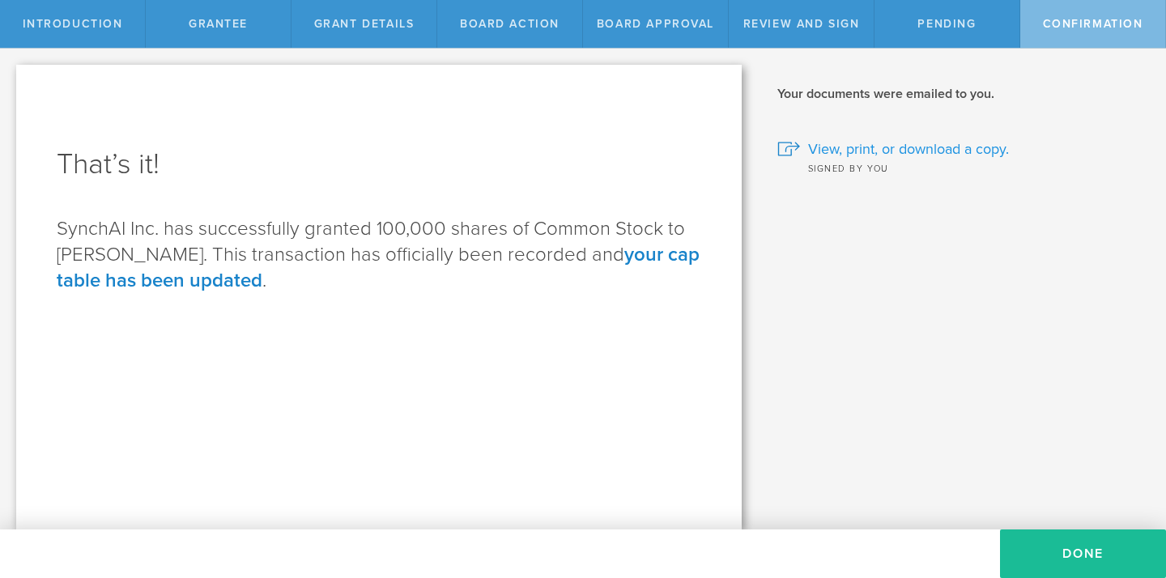
click at [937, 148] on span "View, print, or download a copy." at bounding box center [908, 148] width 201 height 21
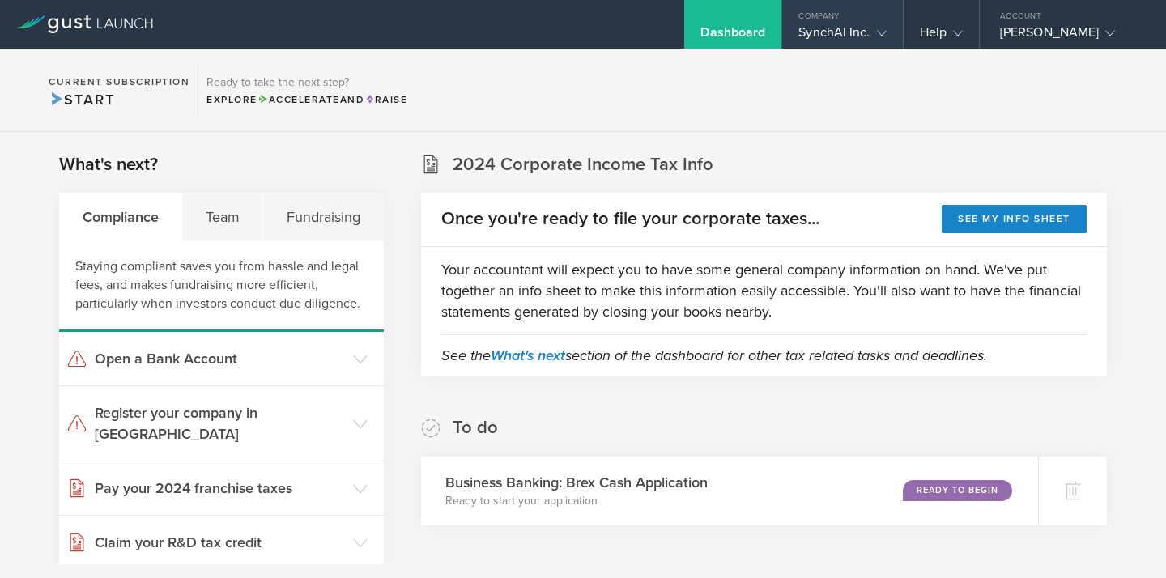
click at [817, 32] on div "SynchAI Inc." at bounding box center [842, 36] width 87 height 24
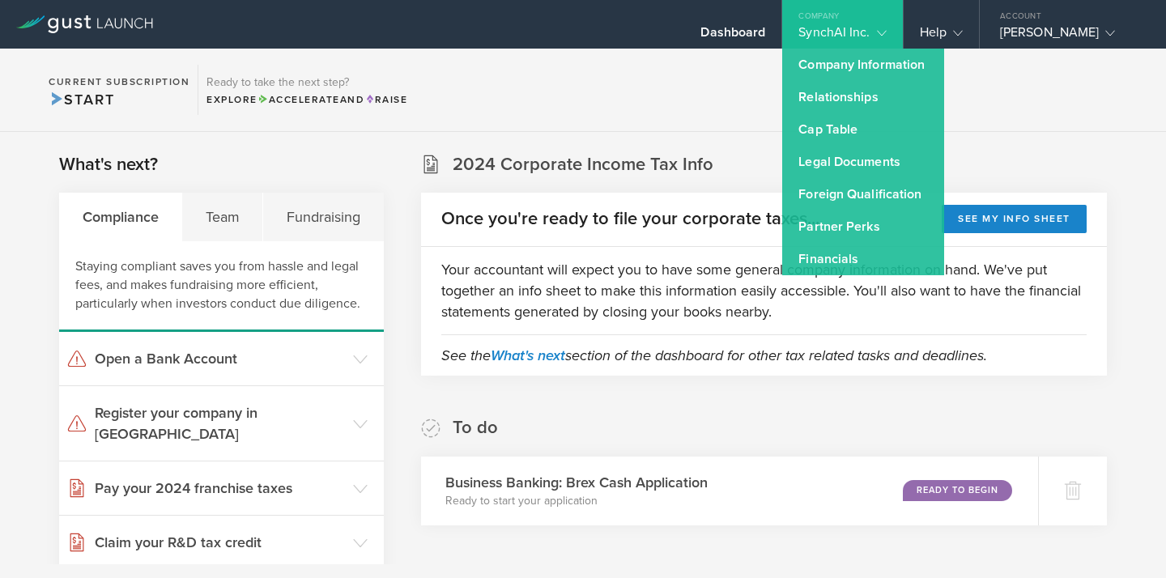
click at [344, 165] on section "What's next? Compliance Team Fundraising Staying compliant saves you from hassl…" at bounding box center [221, 496] width 325 height 689
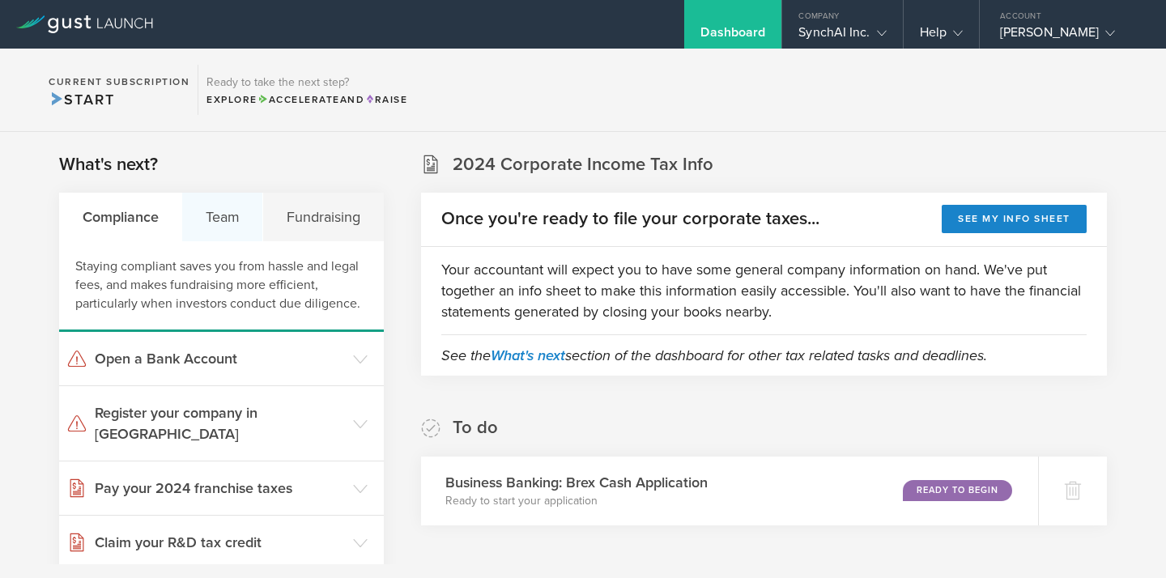
click at [228, 215] on div "Team" at bounding box center [222, 217] width 81 height 49
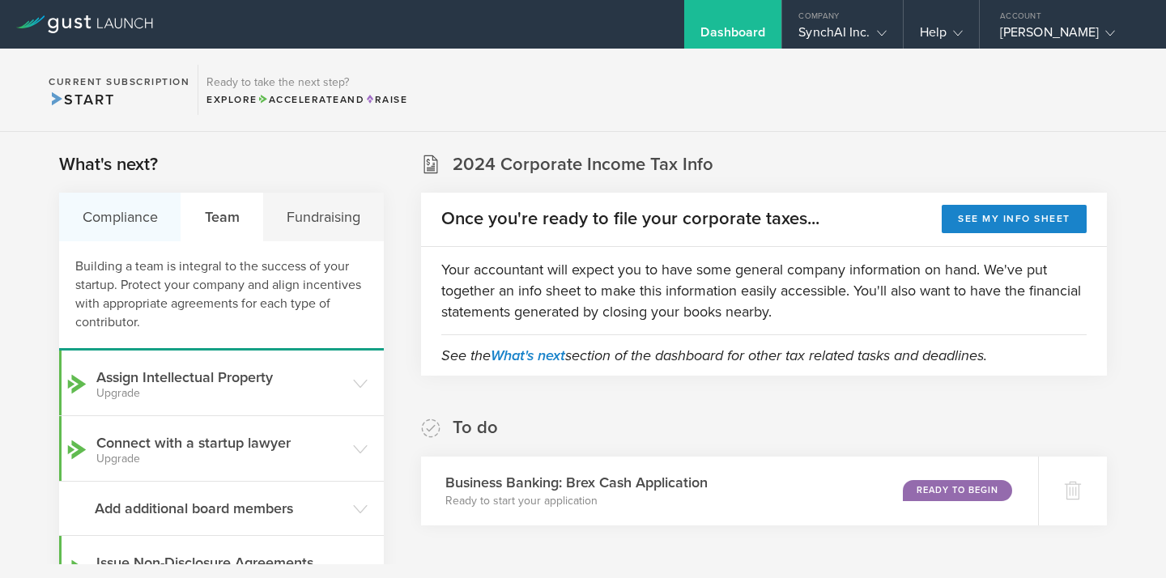
click at [122, 211] on div "Compliance" at bounding box center [120, 217] width 122 height 49
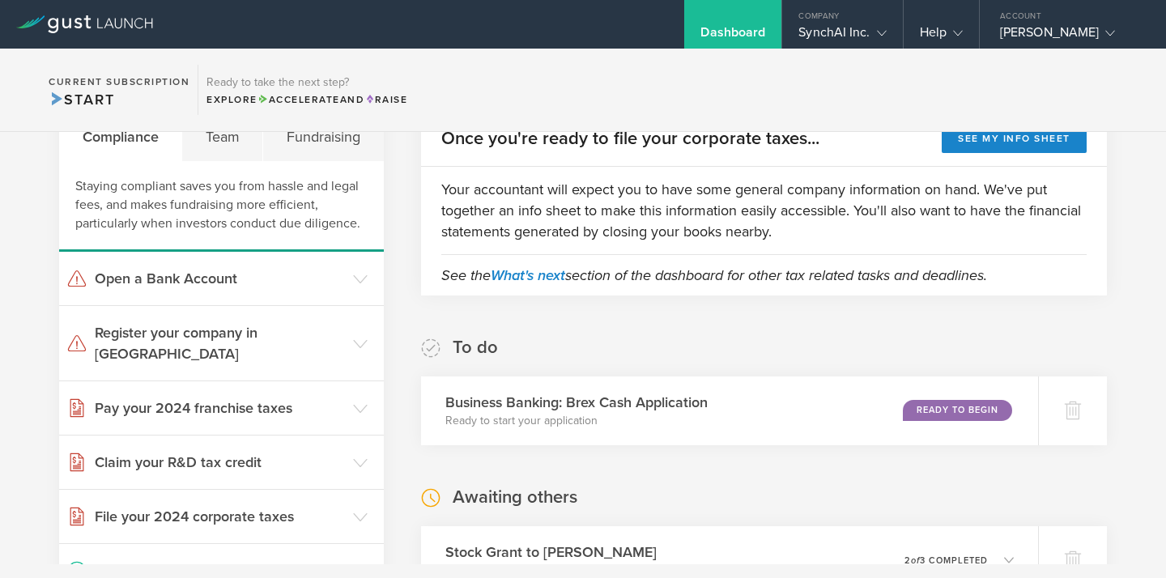
scroll to position [108, 0]
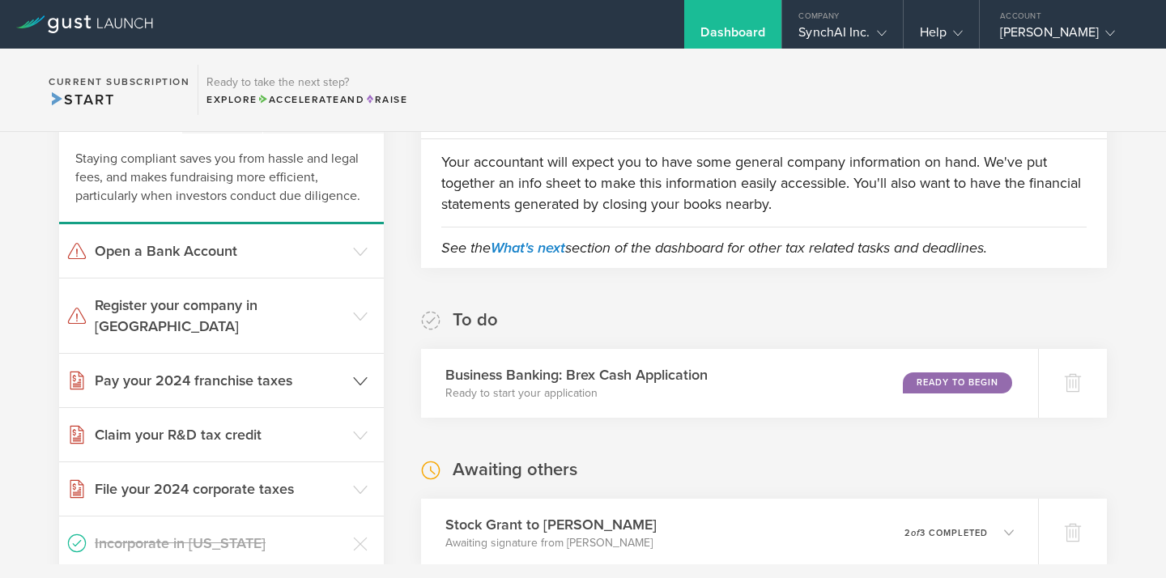
click at [322, 381] on header "Pay your 2024 franchise taxes" at bounding box center [221, 380] width 325 height 53
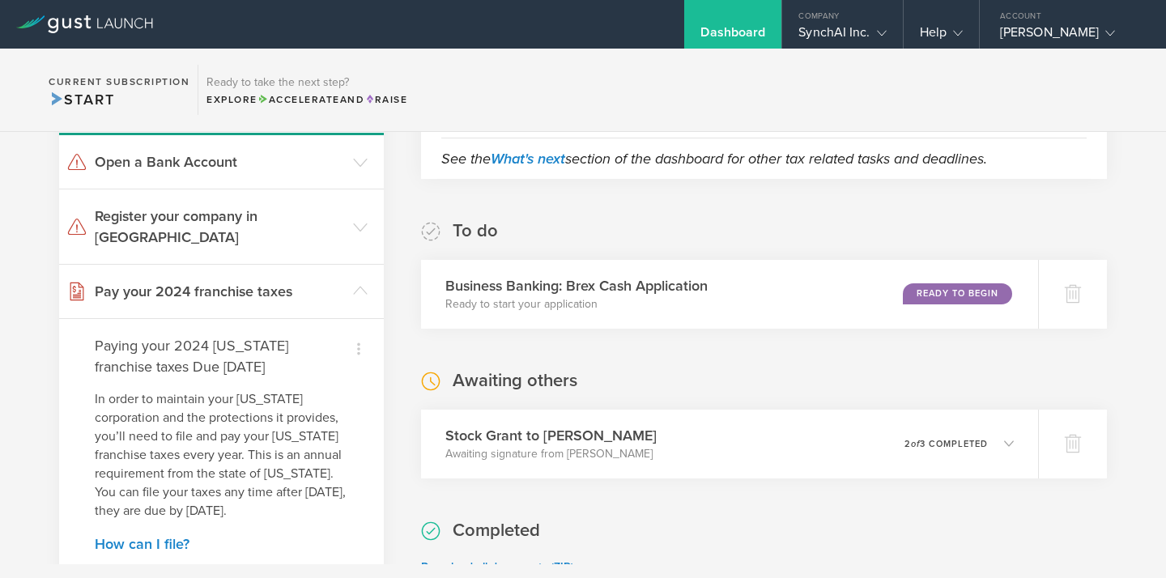
scroll to position [173, 0]
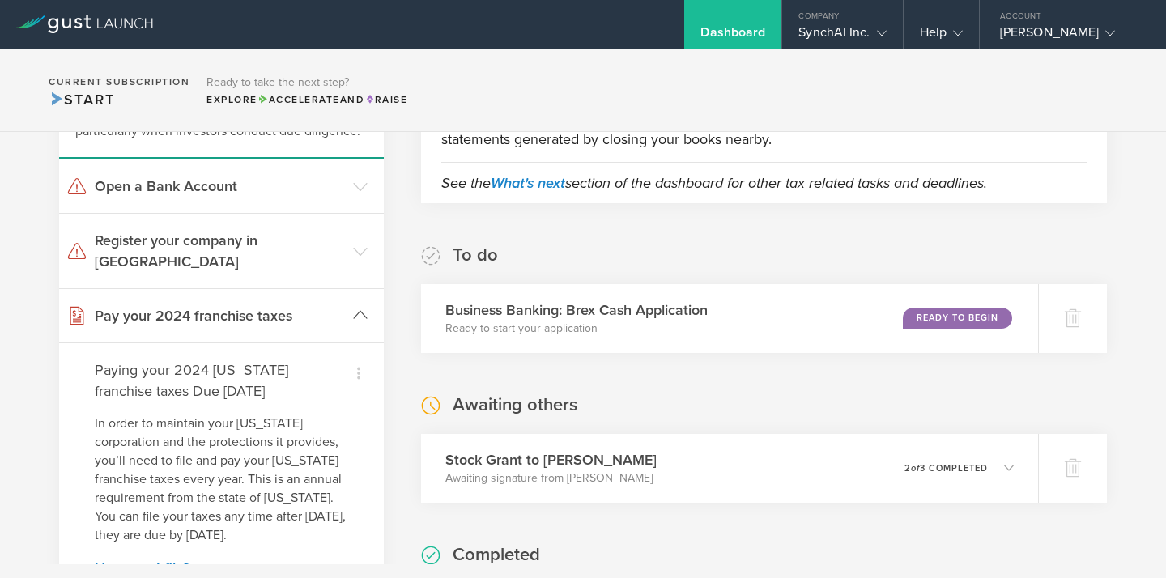
click at [275, 305] on h3 "Pay your 2024 franchise taxes" at bounding box center [220, 315] width 250 height 21
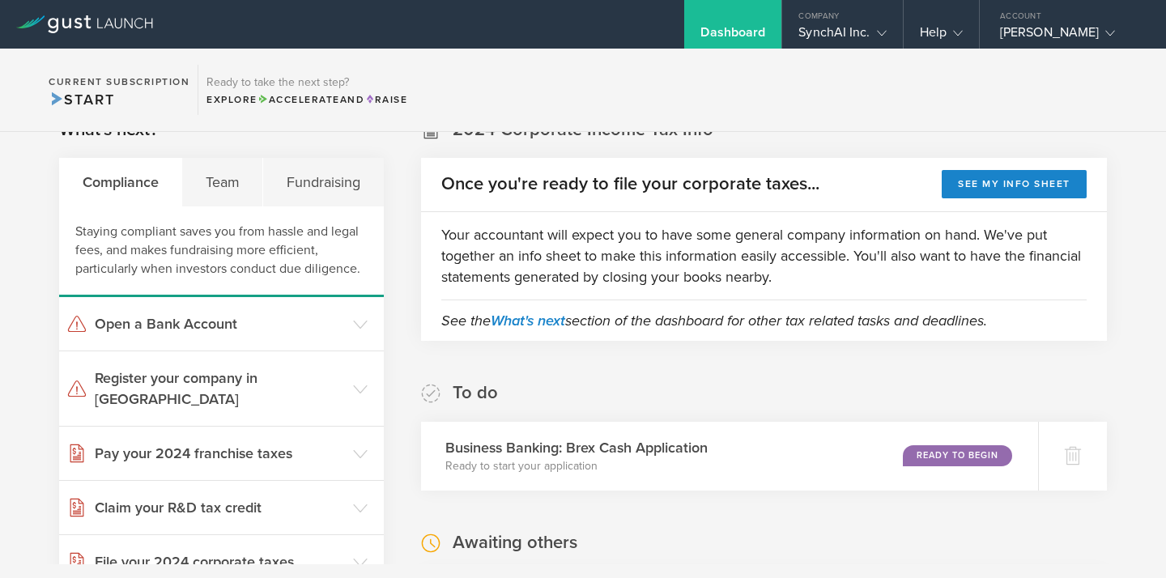
scroll to position [0, 0]
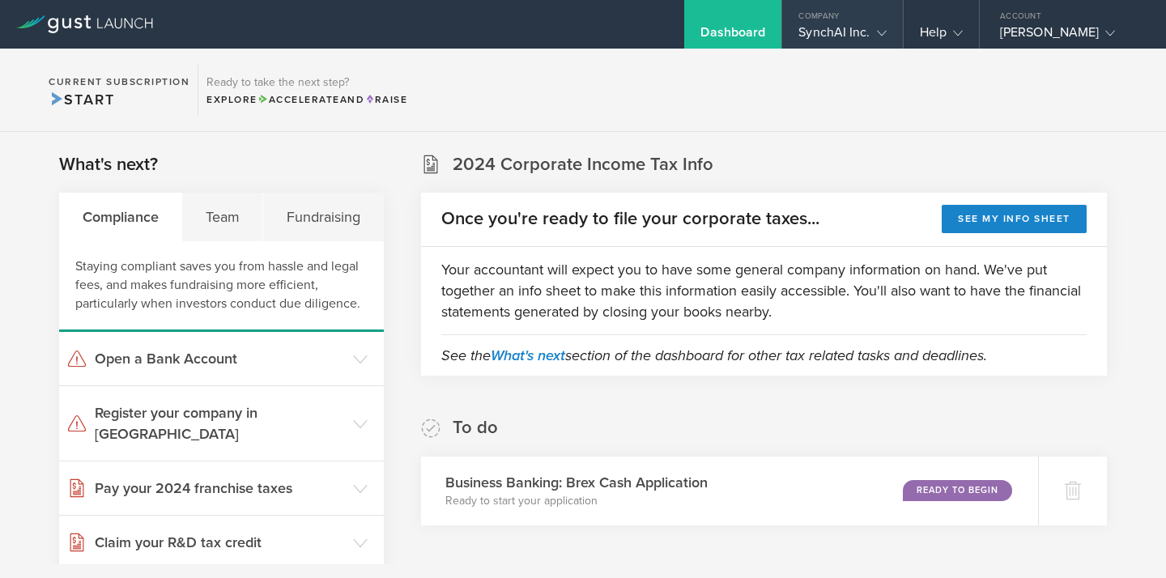
click at [894, 38] on div "SynchAI Inc." at bounding box center [842, 36] width 120 height 24
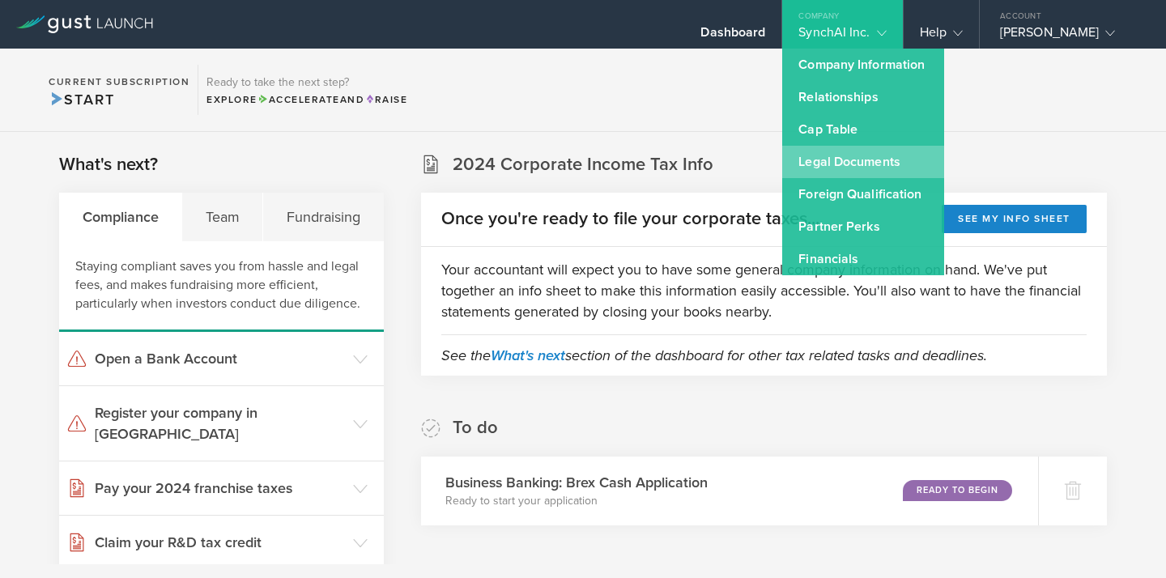
click at [856, 171] on link "Legal Documents" at bounding box center [863, 162] width 162 height 32
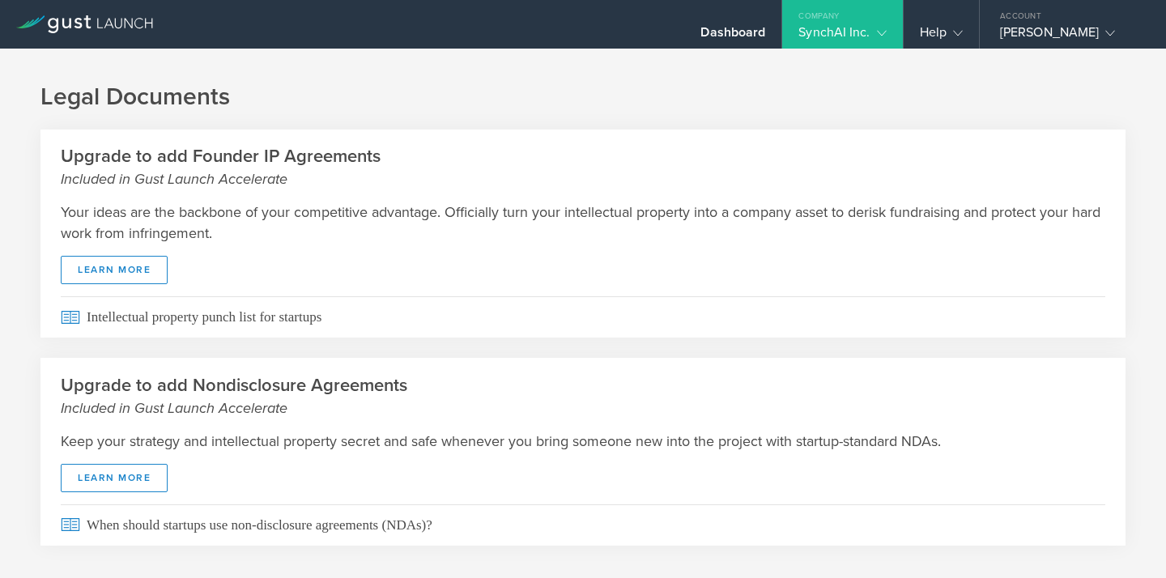
click at [849, 31] on div "SynchAI Inc." at bounding box center [842, 36] width 87 height 24
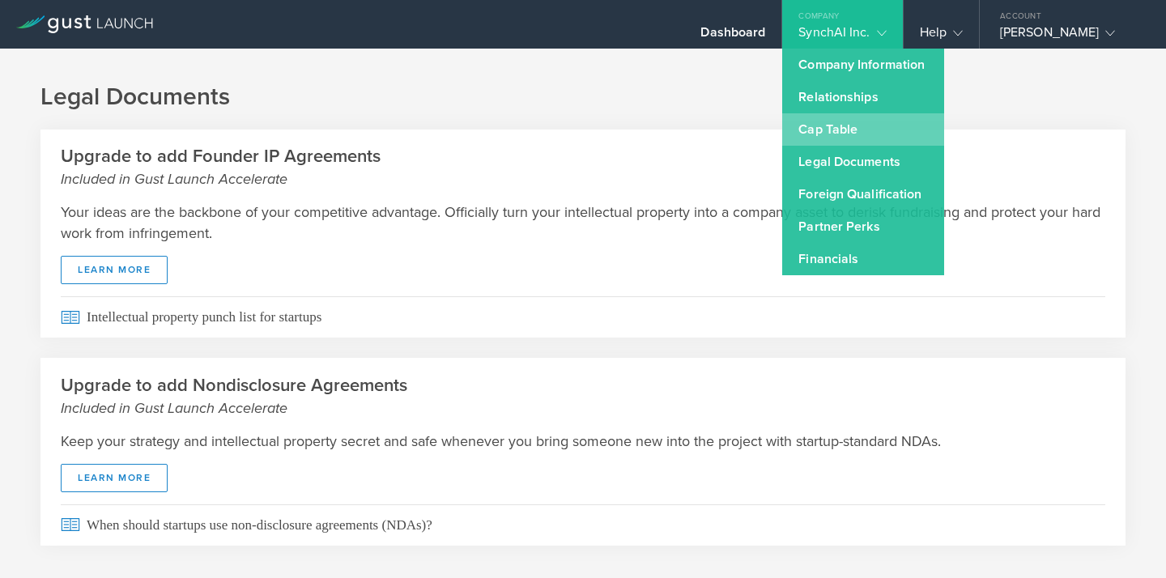
click at [850, 129] on link "Cap Table" at bounding box center [863, 129] width 162 height 32
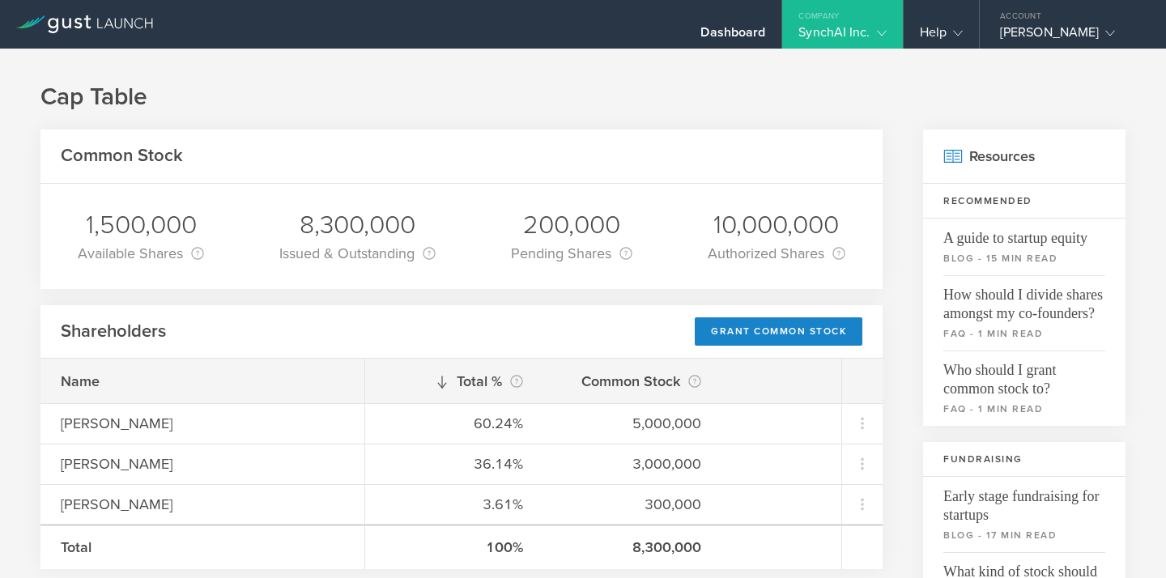
click at [585, 228] on div "200,000" at bounding box center [571, 225] width 121 height 34
click at [618, 246] on div "Pending Shares This is the number of shares from any pending stock grants. Alth…" at bounding box center [571, 253] width 121 height 23
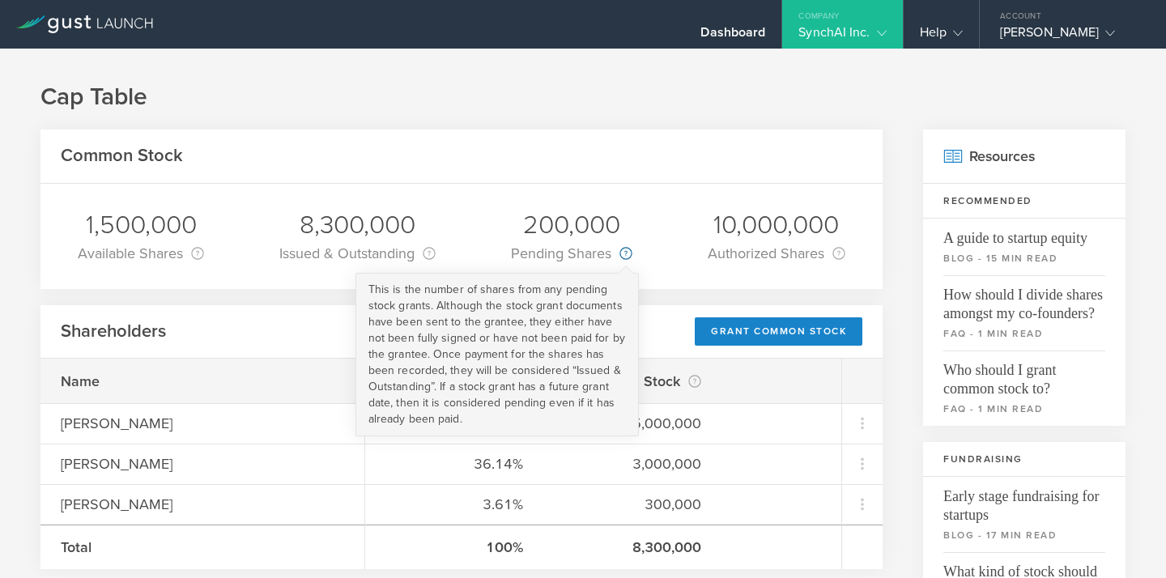
click at [626, 247] on icon at bounding box center [626, 253] width 13 height 13
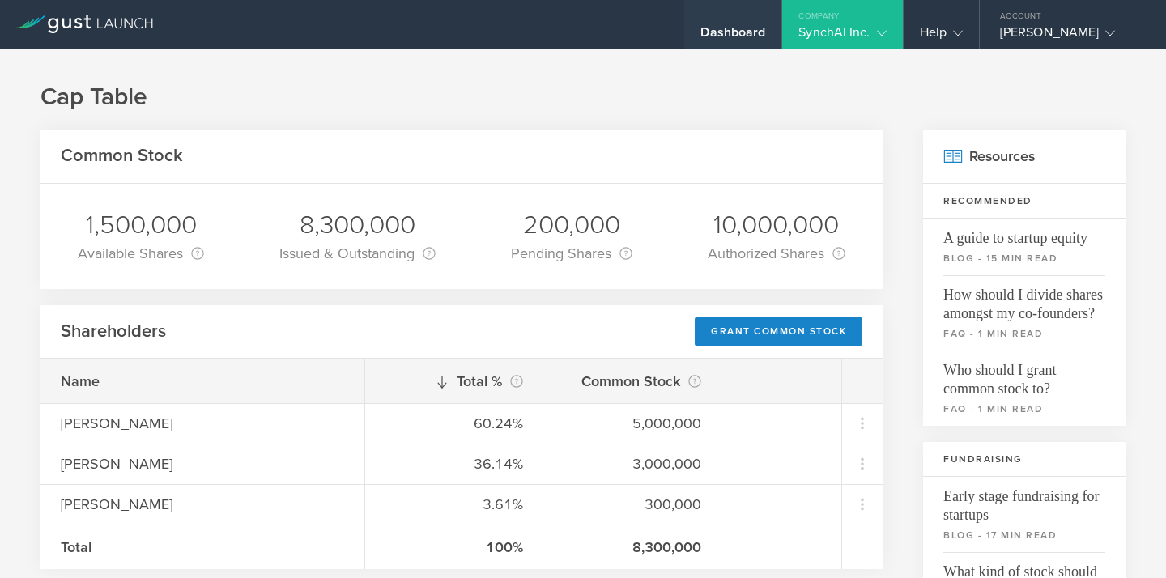
click at [746, 32] on div "Dashboard" at bounding box center [733, 36] width 65 height 24
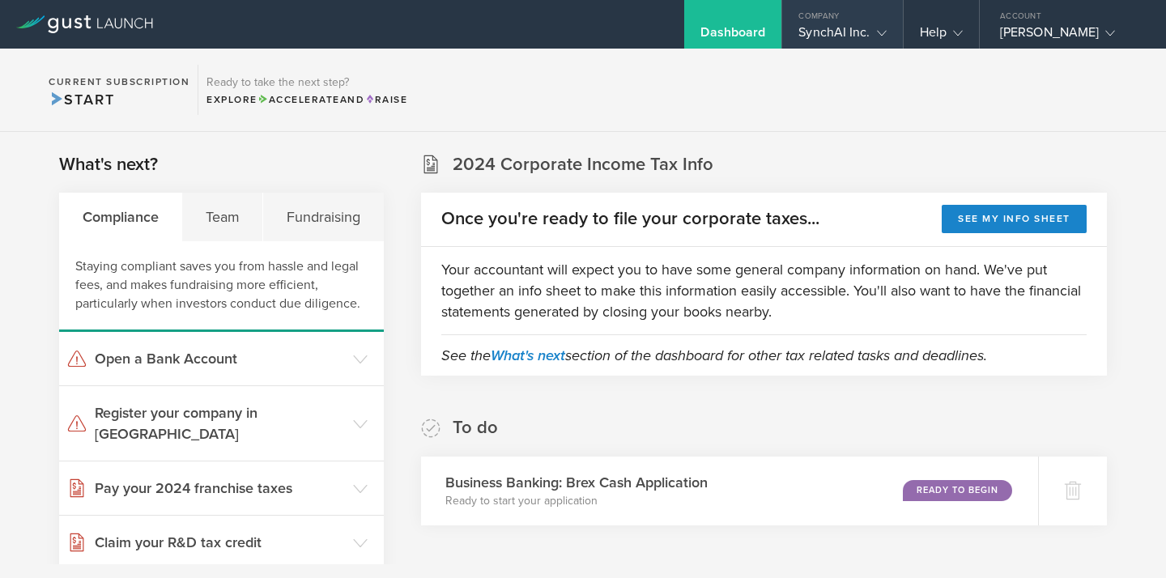
click at [860, 29] on div "SynchAI Inc." at bounding box center [842, 36] width 87 height 24
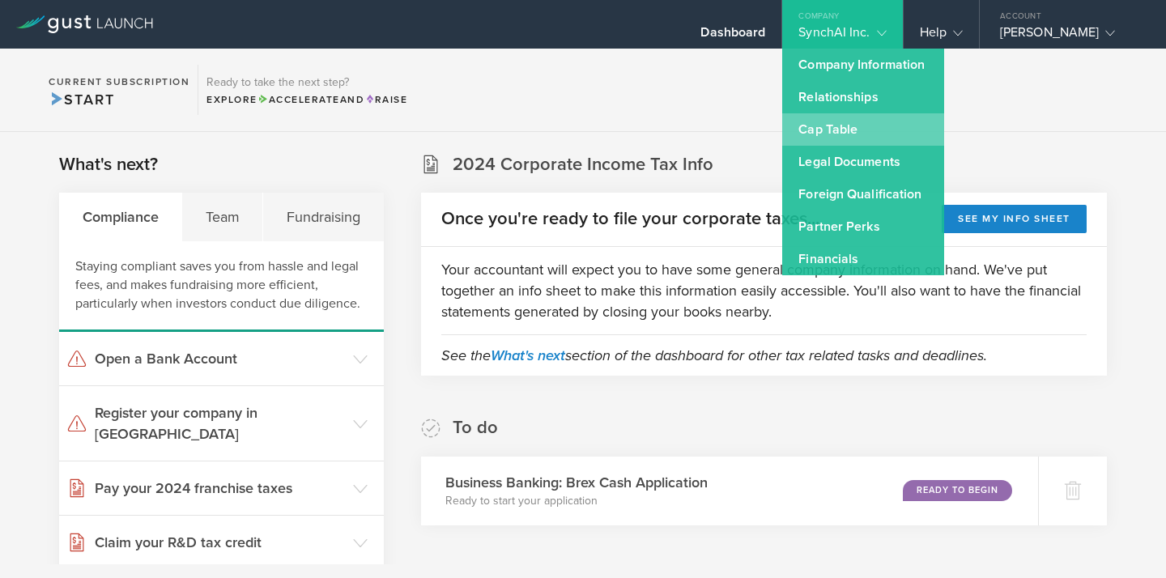
click at [879, 130] on link "Cap Table" at bounding box center [863, 129] width 162 height 32
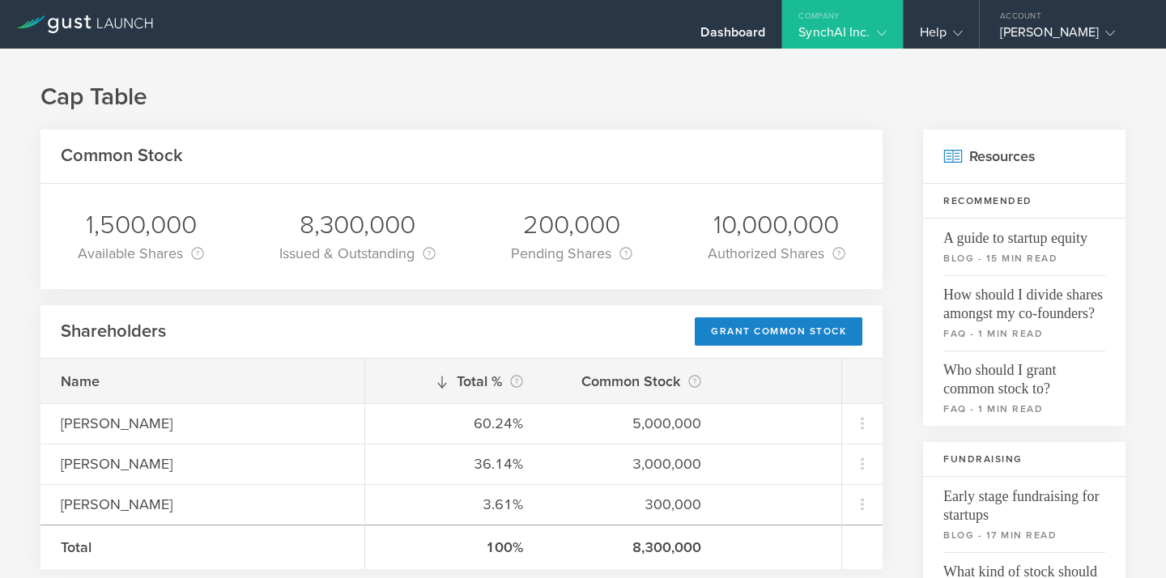
scroll to position [87, 0]
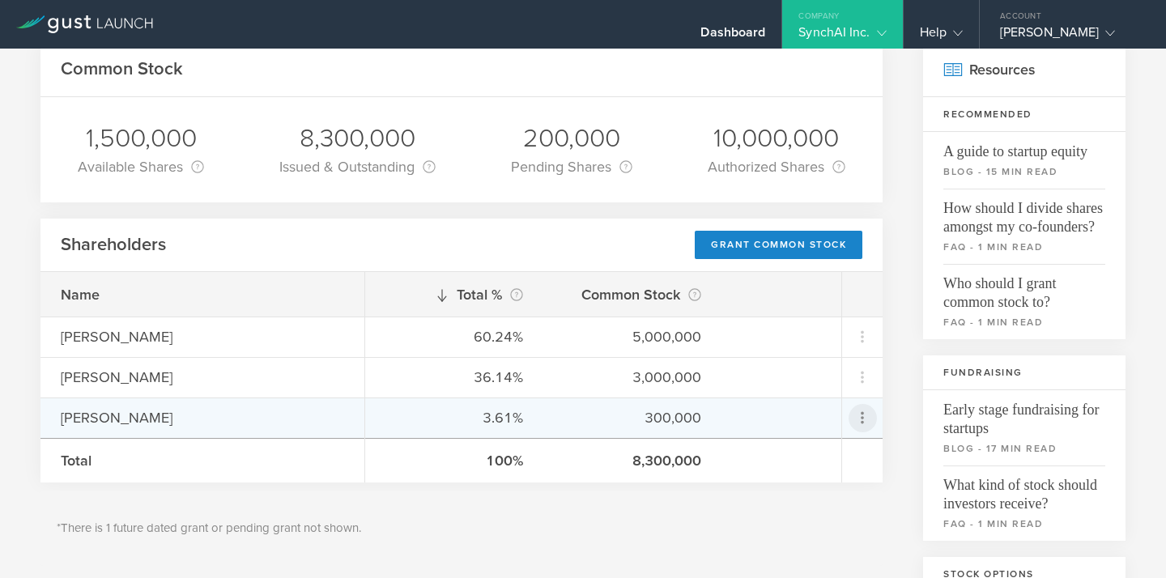
click at [860, 409] on icon at bounding box center [862, 417] width 19 height 19
click at [700, 531] on md-backdrop at bounding box center [583, 289] width 1166 height 578
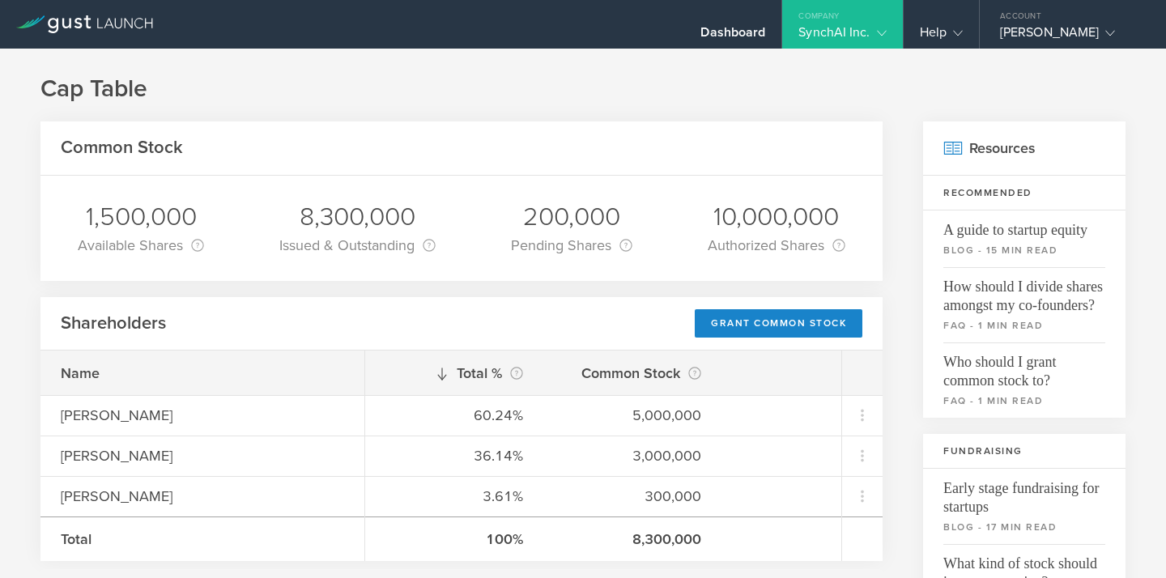
scroll to position [0, 0]
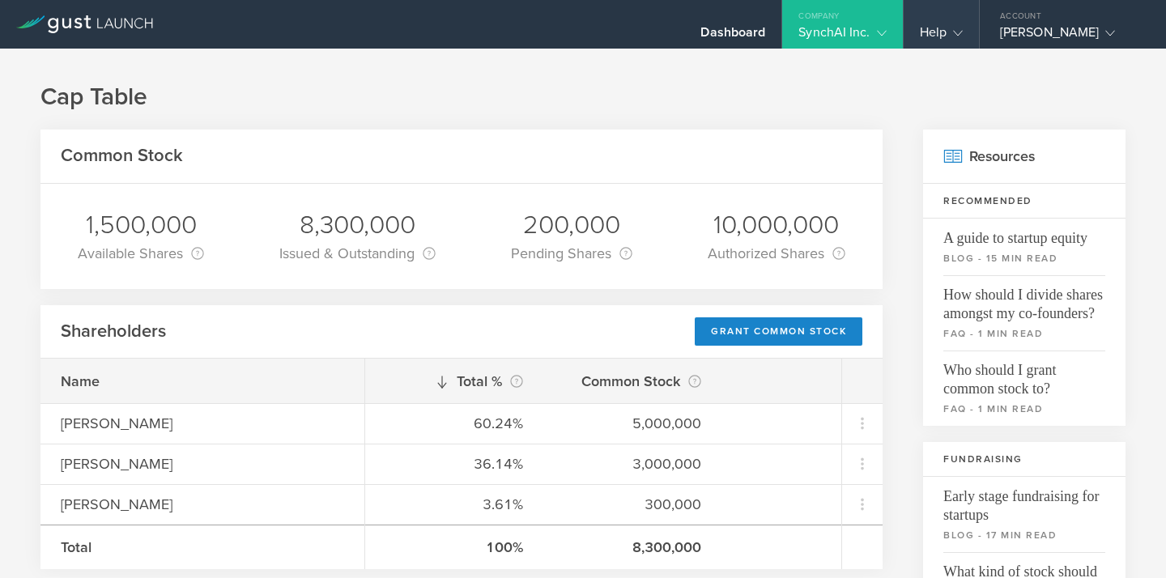
click at [940, 28] on div "Help" at bounding box center [941, 36] width 43 height 24
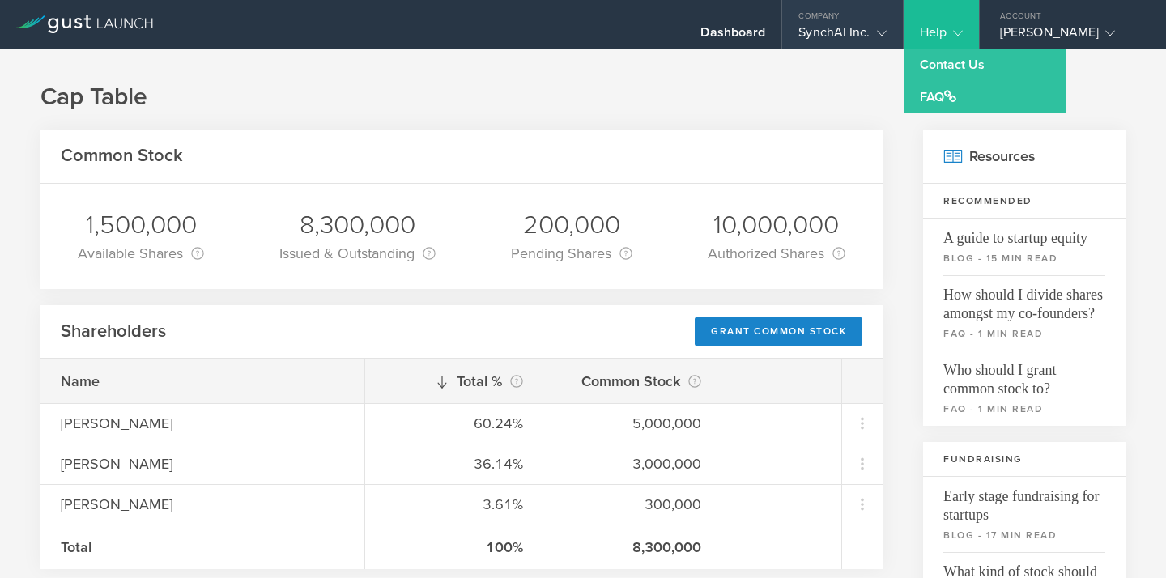
click at [858, 40] on div "SynchAI Inc." at bounding box center [842, 36] width 87 height 24
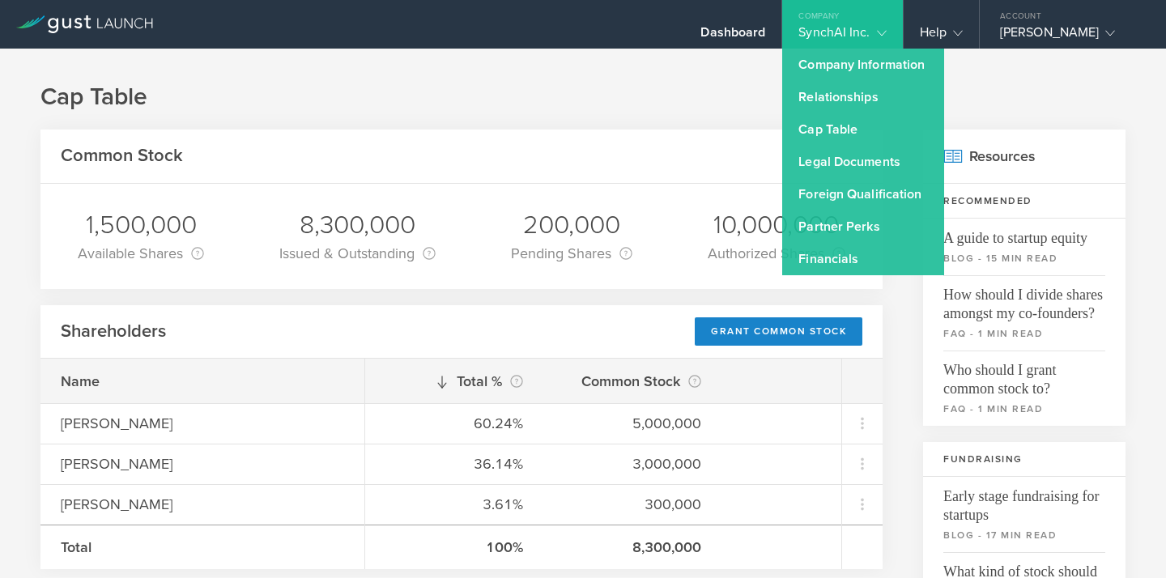
click at [705, 100] on h1 "Cap Table" at bounding box center [582, 97] width 1085 height 32
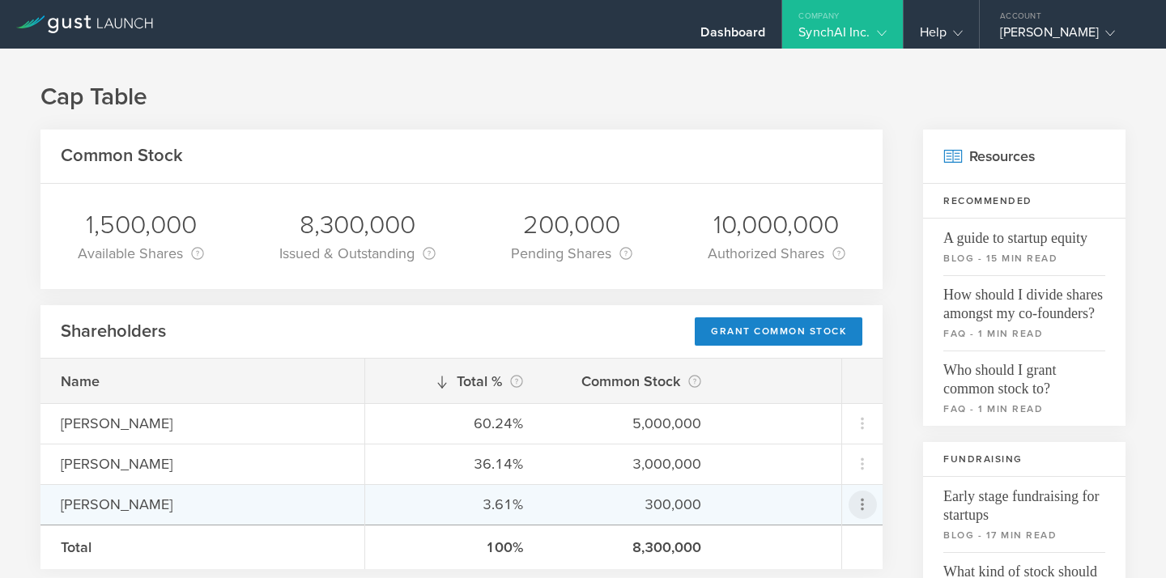
click at [866, 505] on icon at bounding box center [862, 504] width 19 height 19
click at [896, 415] on md-backdrop at bounding box center [583, 289] width 1166 height 578
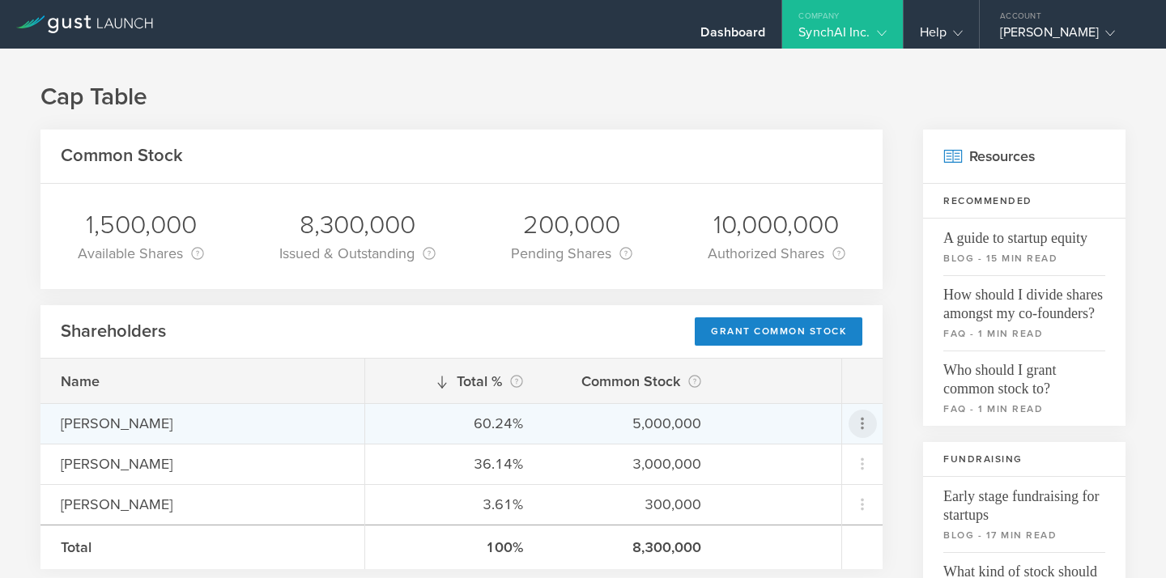
click at [859, 415] on icon at bounding box center [862, 423] width 19 height 19
click at [907, 375] on md-backdrop at bounding box center [583, 289] width 1166 height 578
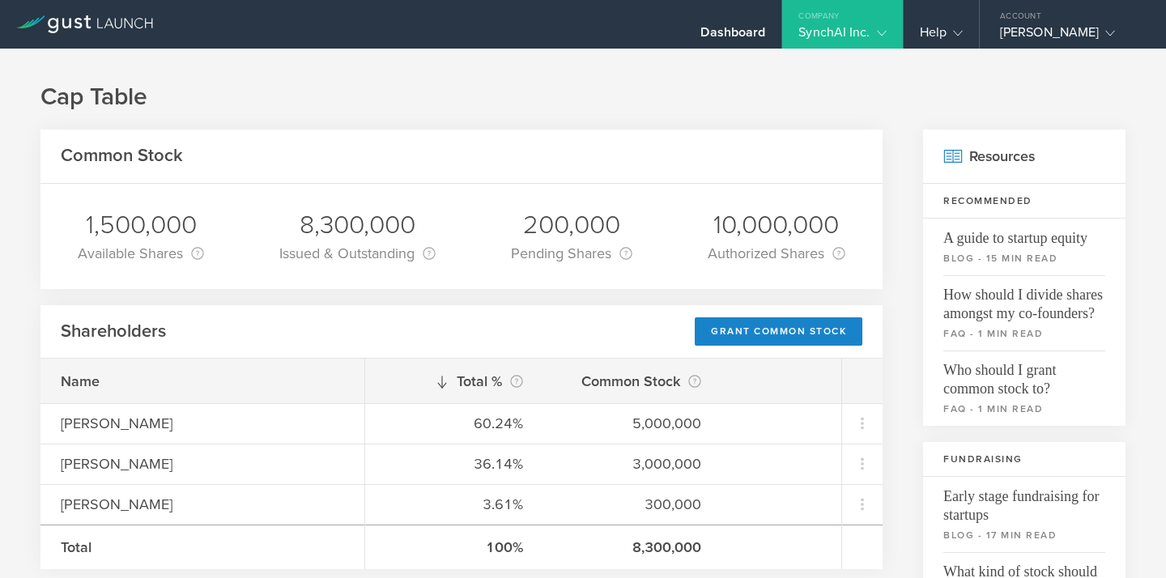
click at [876, 19] on div "Company" at bounding box center [842, 12] width 120 height 24
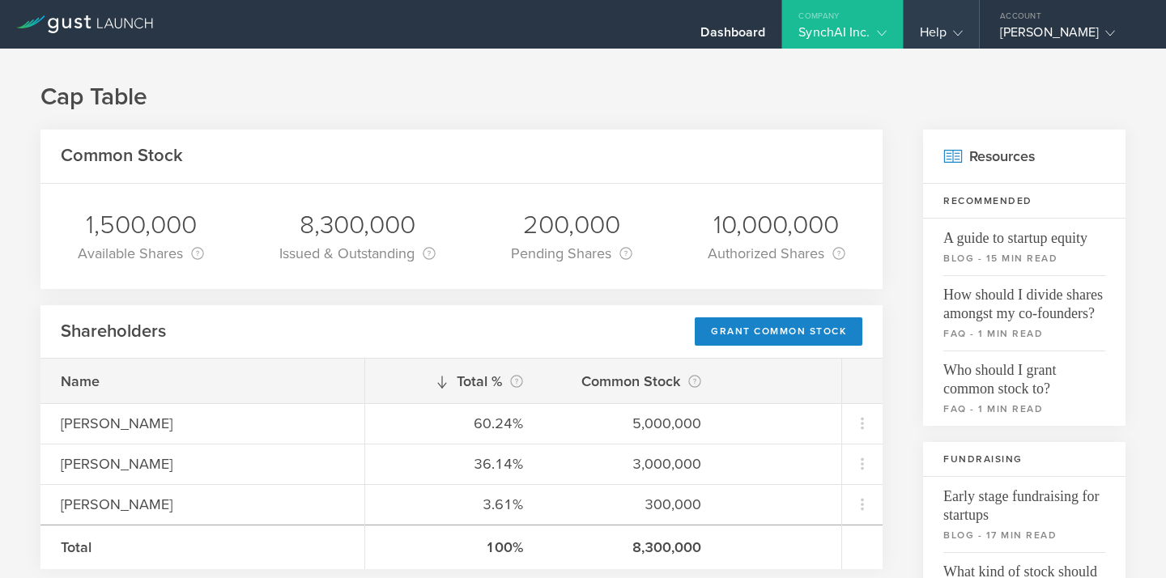
click at [952, 40] on div "Help" at bounding box center [941, 36] width 43 height 24
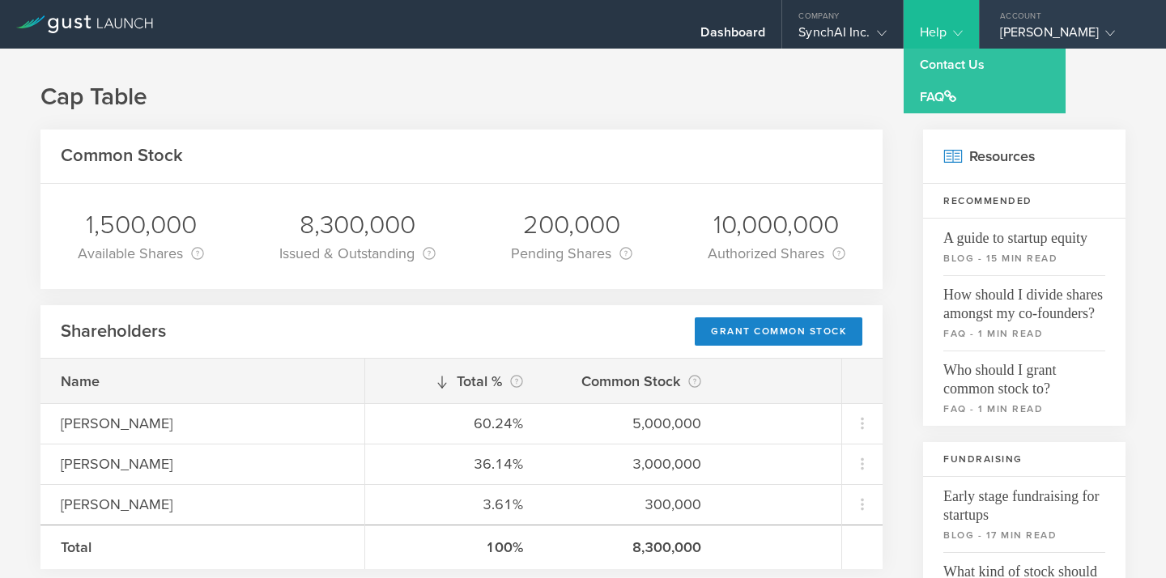
click at [1009, 18] on div "Account" at bounding box center [1073, 12] width 186 height 24
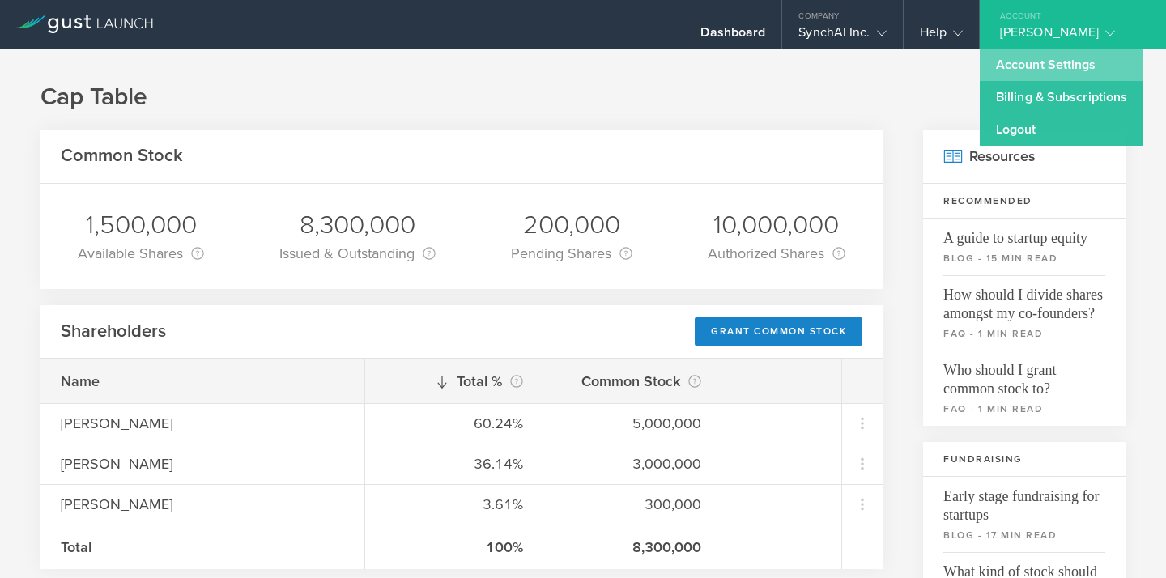
click at [1025, 74] on link "Account Settings" at bounding box center [1062, 65] width 164 height 32
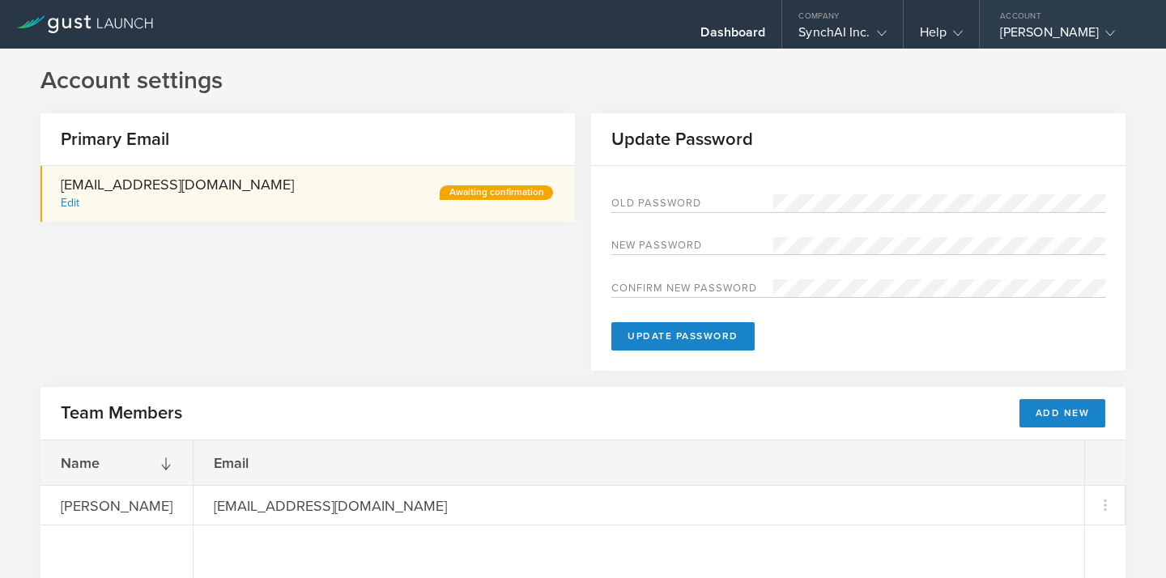
click at [1034, 33] on div "[PERSON_NAME]" at bounding box center [1069, 36] width 138 height 24
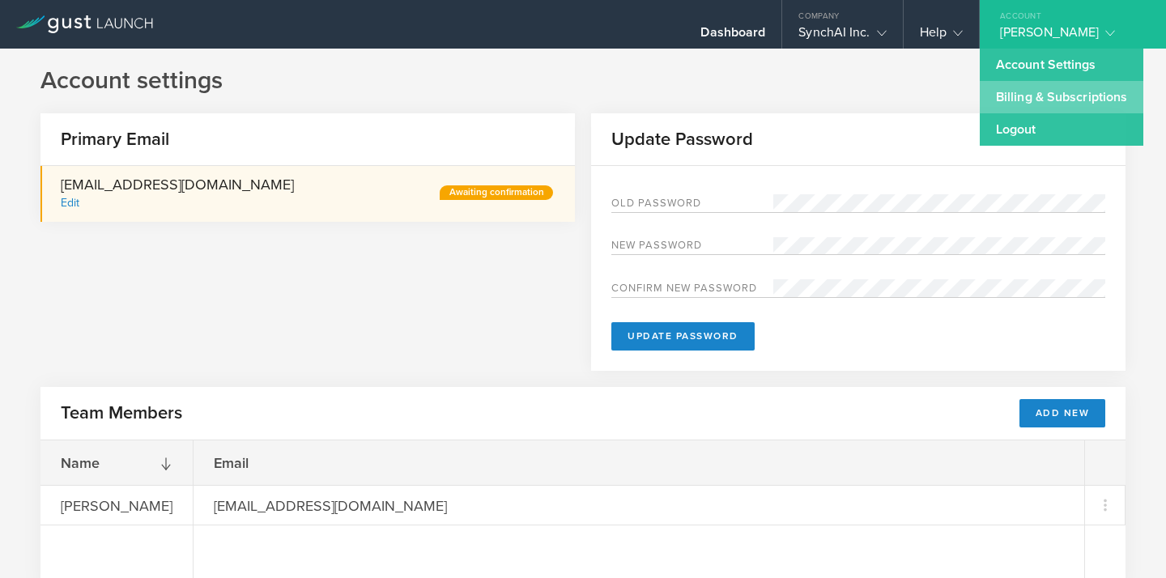
click at [1039, 101] on link "Billing & Subscriptions" at bounding box center [1062, 97] width 164 height 32
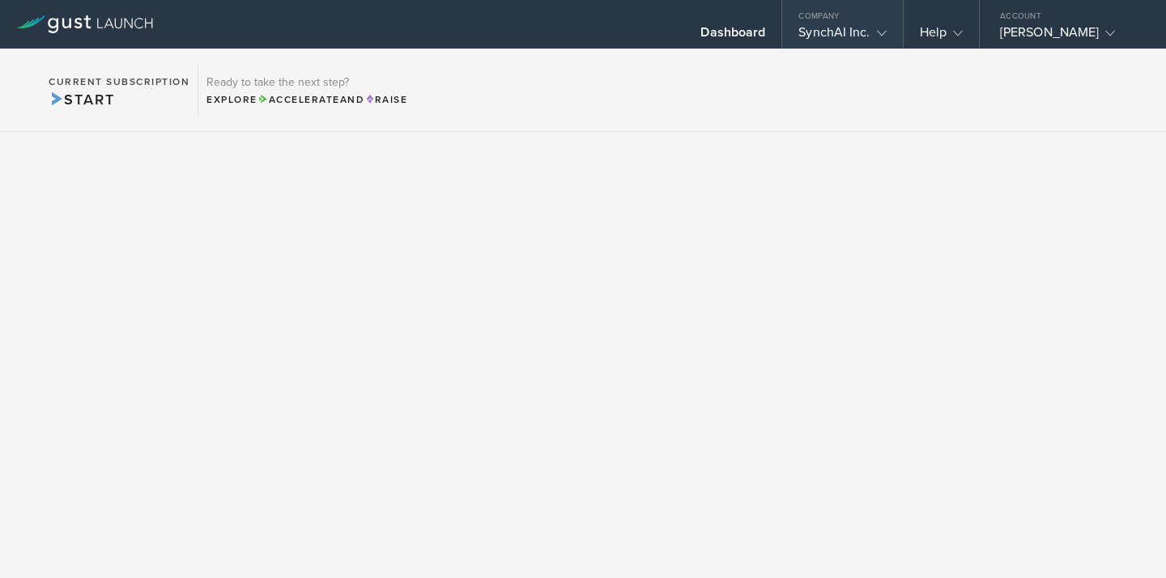
click at [855, 32] on div "SynchAI Inc." at bounding box center [842, 36] width 87 height 24
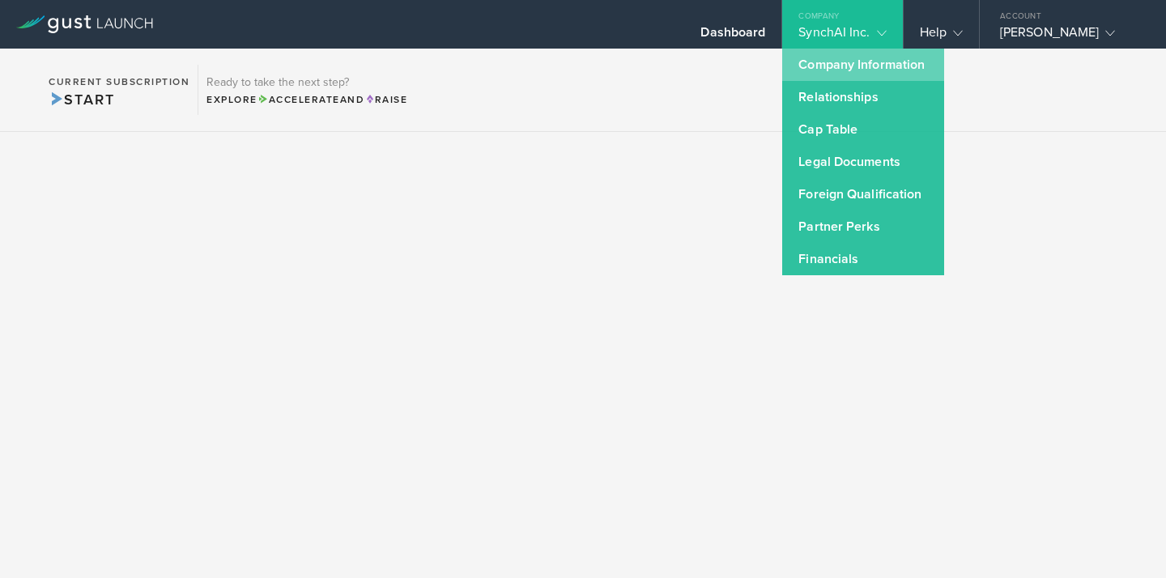
click at [838, 66] on link "Company Information" at bounding box center [863, 65] width 162 height 32
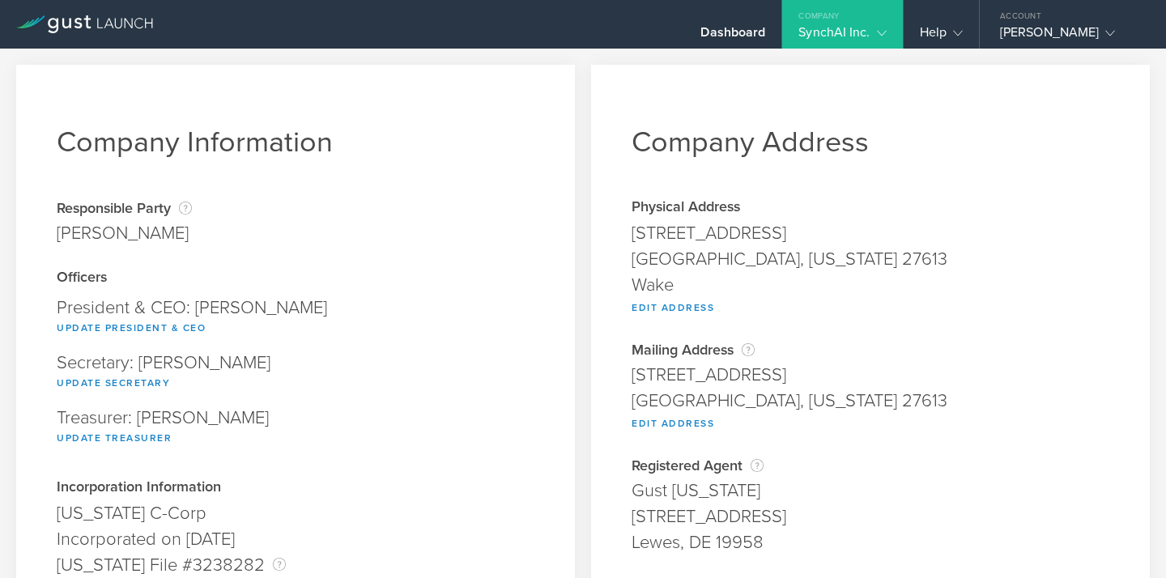
click at [823, 36] on div "SynchAI Inc." at bounding box center [842, 36] width 87 height 24
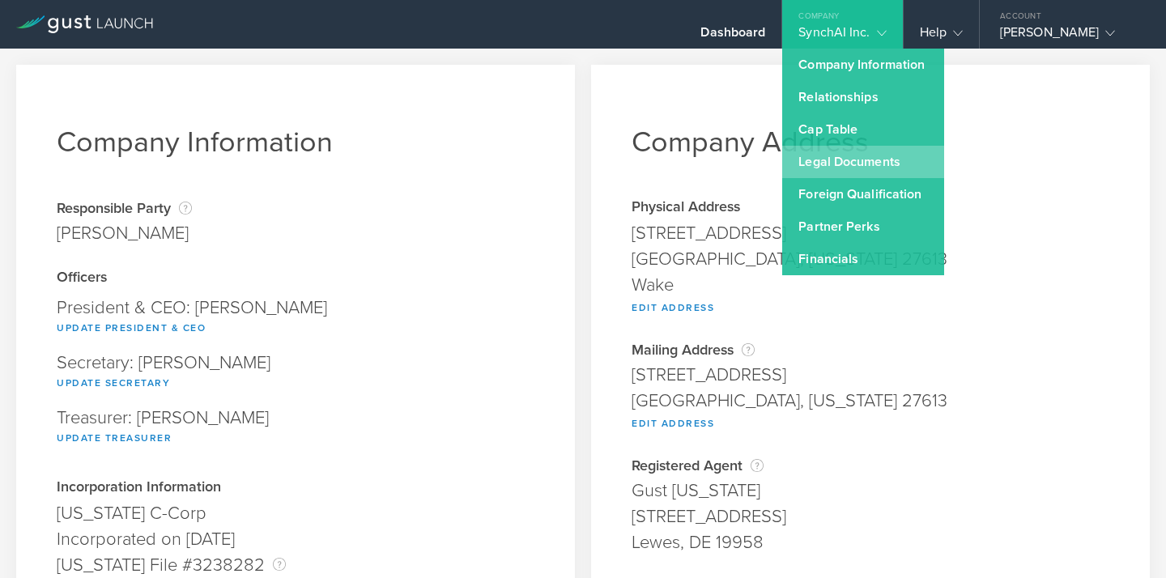
click at [853, 156] on link "Legal Documents" at bounding box center [863, 162] width 162 height 32
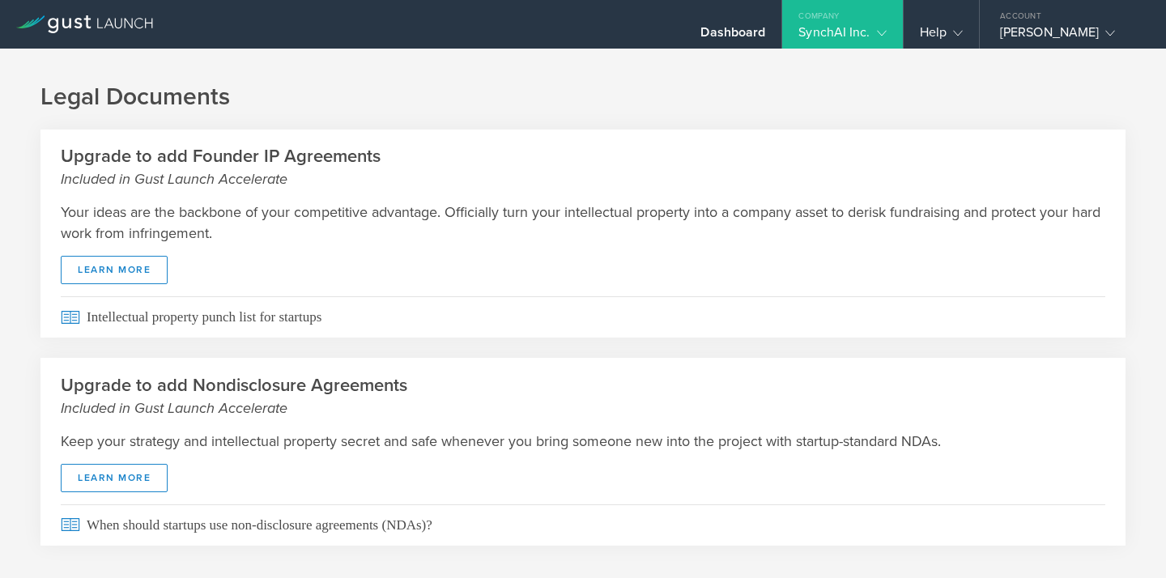
click at [833, 32] on div "SynchAI Inc." at bounding box center [842, 36] width 87 height 24
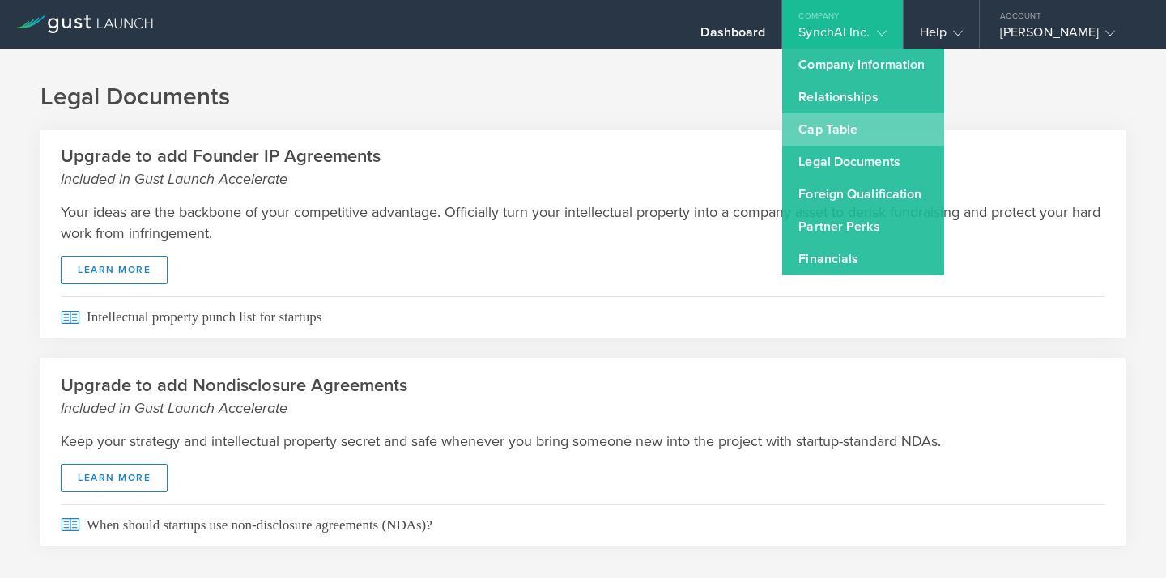
click at [837, 124] on link "Cap Table" at bounding box center [863, 129] width 162 height 32
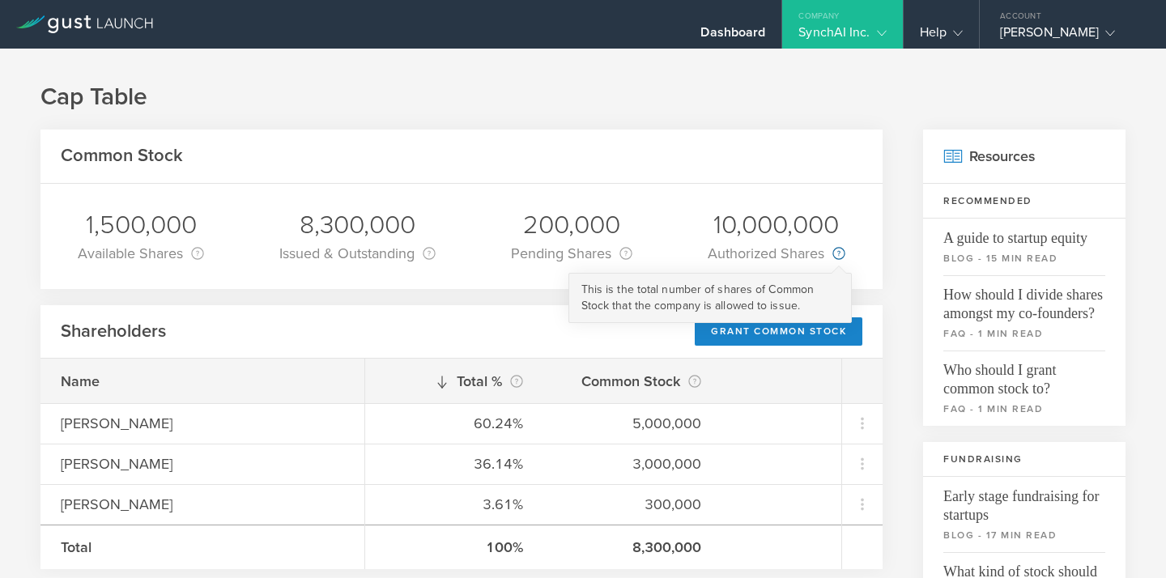
click at [840, 257] on circle at bounding box center [838, 253] width 11 height 11
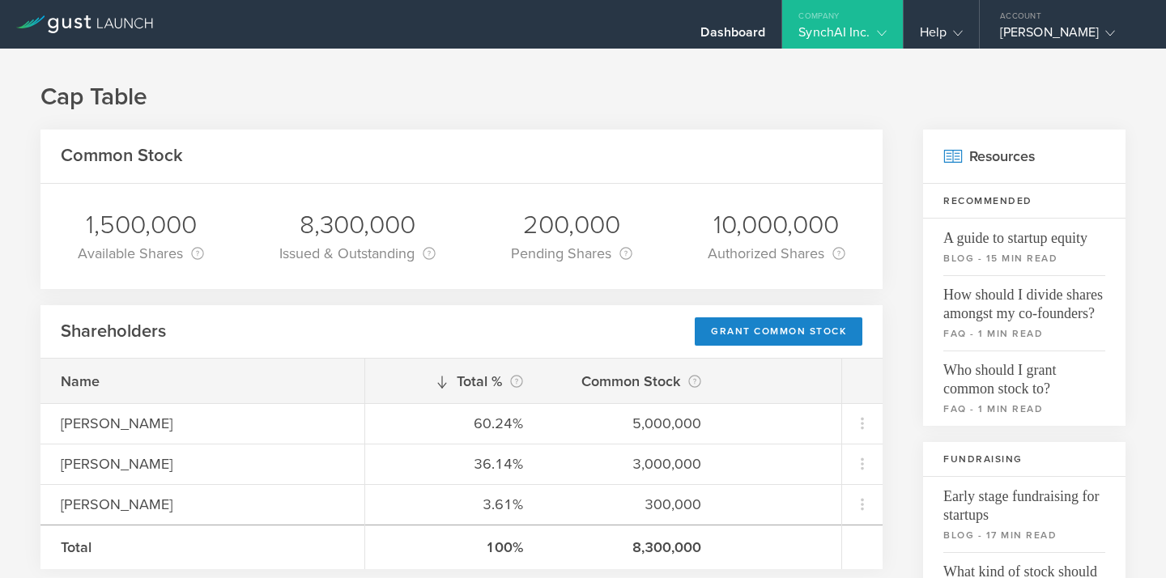
click at [778, 99] on h1 "Cap Table" at bounding box center [582, 97] width 1085 height 32
